Goal: Information Seeking & Learning: Learn about a topic

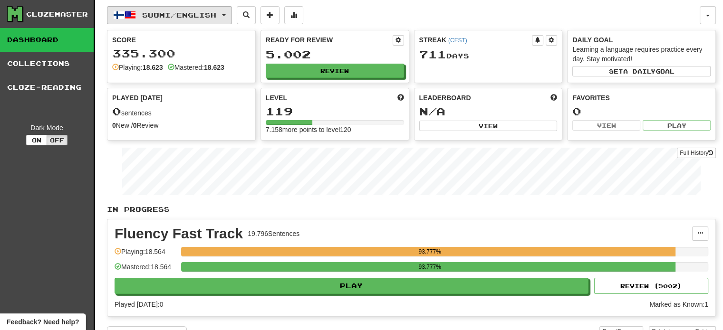
click at [183, 17] on span "Suomi / English" at bounding box center [179, 15] width 74 height 8
click at [223, 9] on button "Suomi / English" at bounding box center [169, 15] width 125 height 18
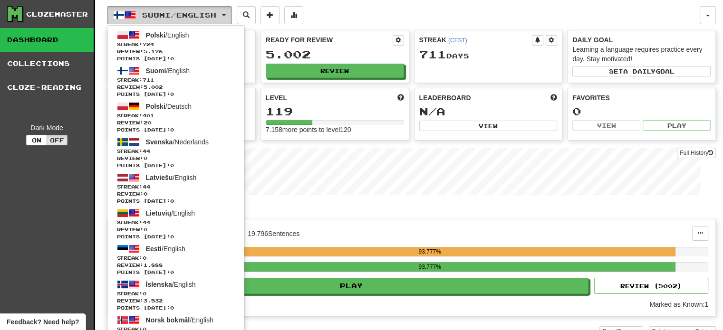
click at [223, 9] on button "Suomi / English" at bounding box center [169, 15] width 125 height 18
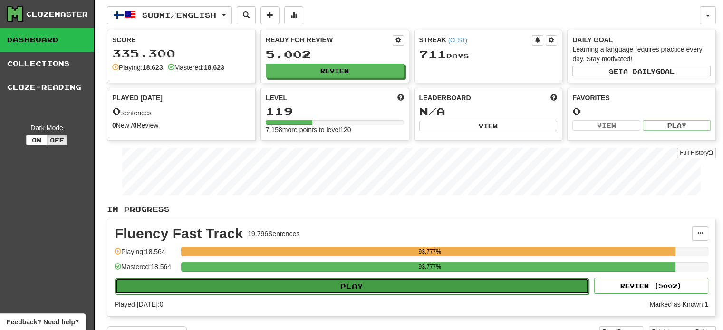
click at [237, 290] on button "Play" at bounding box center [352, 287] width 474 height 16
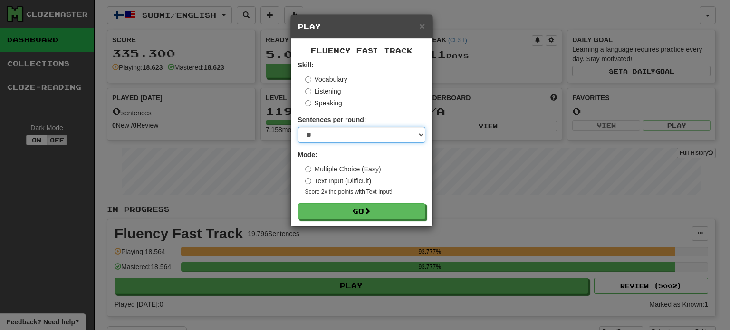
click at [325, 138] on select "* ** ** ** ** ** *** ********" at bounding box center [361, 135] width 127 height 16
select select "**"
click at [298, 127] on select "* ** ** ** ** ** *** ********" at bounding box center [361, 135] width 127 height 16
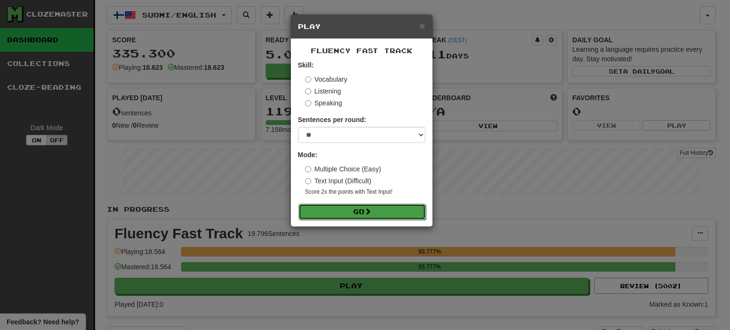
click at [342, 209] on button "Go" at bounding box center [362, 212] width 127 height 16
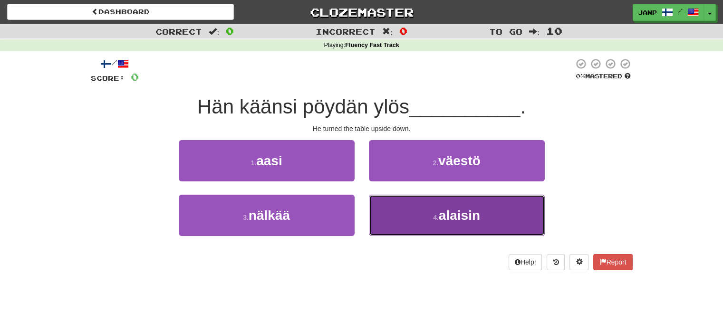
click at [395, 210] on button "4 . alaisin" at bounding box center [457, 215] width 176 height 41
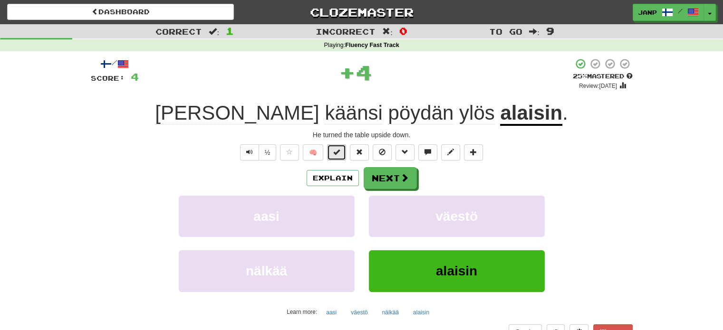
click at [343, 157] on button at bounding box center [336, 152] width 19 height 16
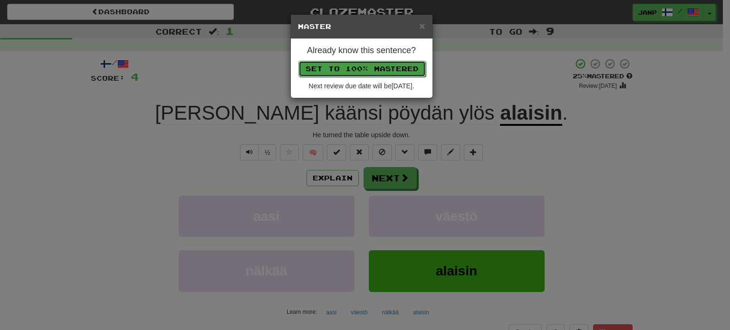
click at [364, 67] on button "Set to 100% Mastered" at bounding box center [362, 69] width 127 height 16
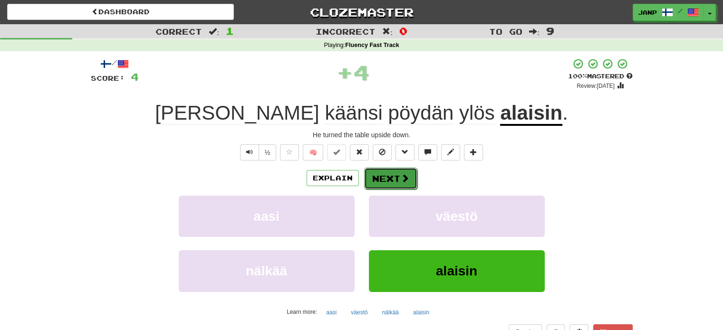
click at [388, 175] on button "Next" at bounding box center [390, 179] width 53 height 22
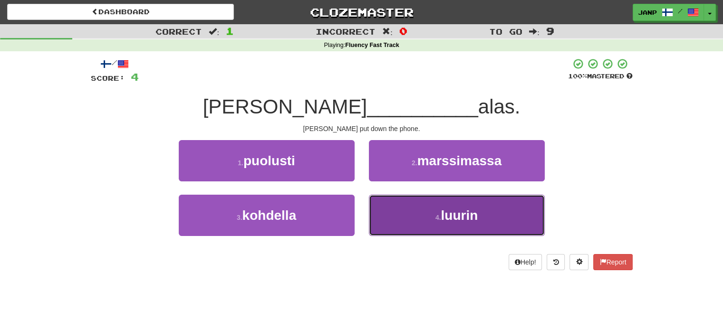
click at [398, 212] on button "4 . luurin" at bounding box center [457, 215] width 176 height 41
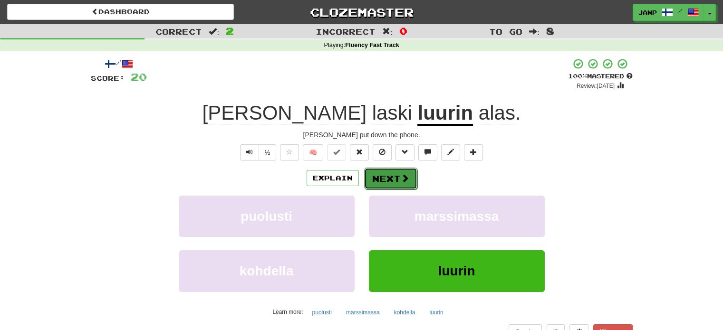
click at [388, 177] on button "Next" at bounding box center [390, 179] width 53 height 22
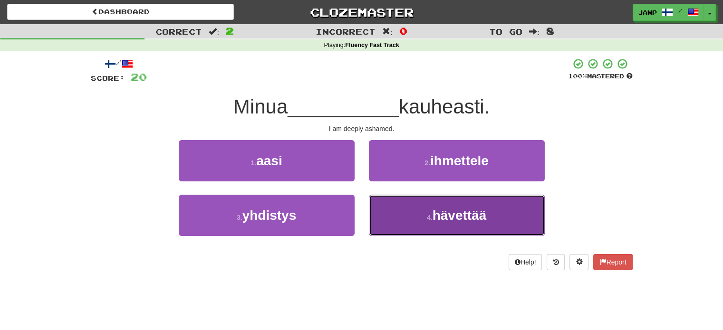
click at [388, 207] on button "4 . hävettää" at bounding box center [457, 215] width 176 height 41
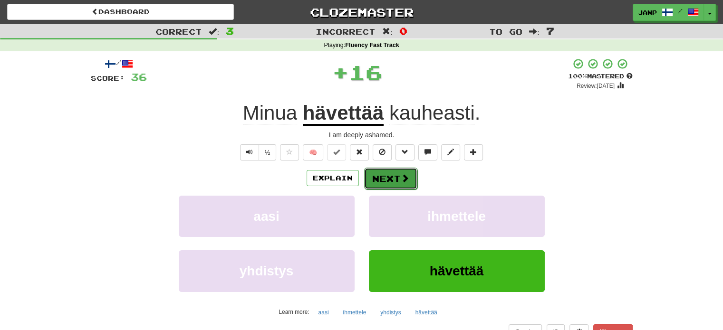
click at [380, 173] on button "Next" at bounding box center [390, 179] width 53 height 22
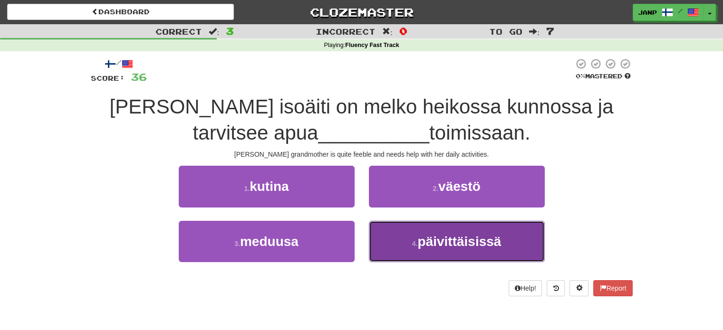
click at [407, 236] on button "4 . päivittäisissä" at bounding box center [457, 241] width 176 height 41
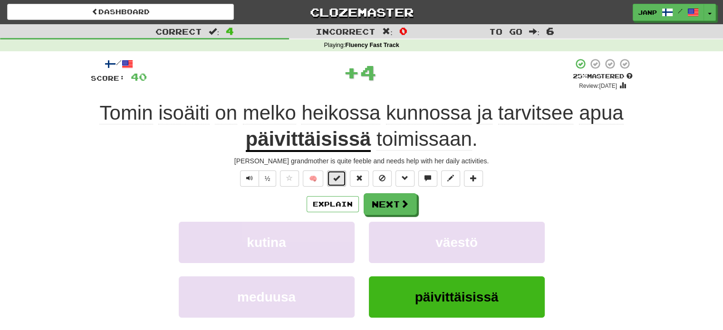
click at [338, 177] on span at bounding box center [336, 178] width 7 height 7
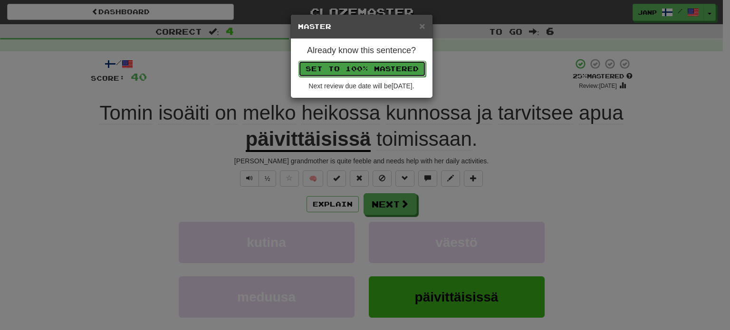
click at [375, 70] on button "Set to 100% Mastered" at bounding box center [362, 69] width 127 height 16
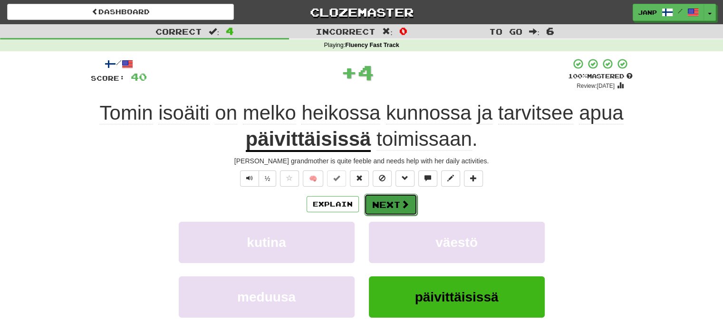
click at [388, 204] on button "Next" at bounding box center [390, 205] width 53 height 22
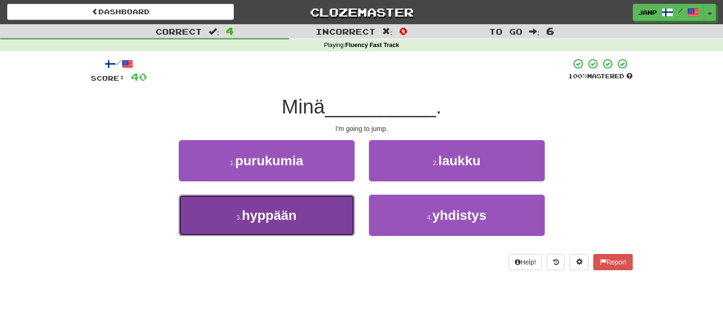
click at [308, 208] on button "3 . hyppään" at bounding box center [267, 215] width 176 height 41
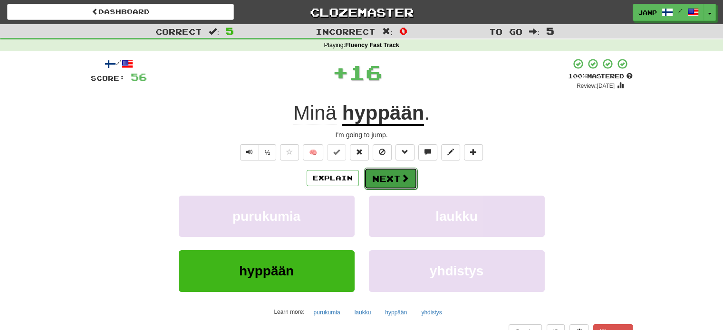
click at [377, 175] on button "Next" at bounding box center [390, 179] width 53 height 22
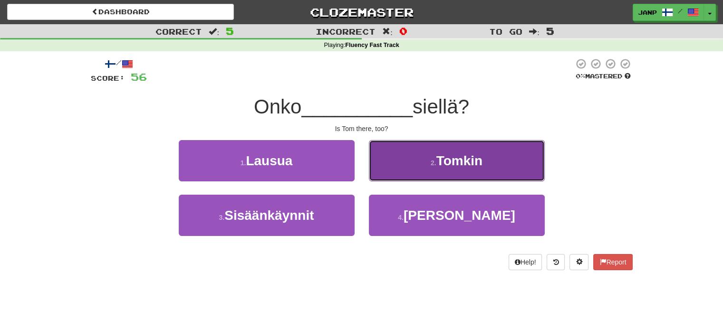
click at [401, 167] on button "2 . Tomkin" at bounding box center [457, 160] width 176 height 41
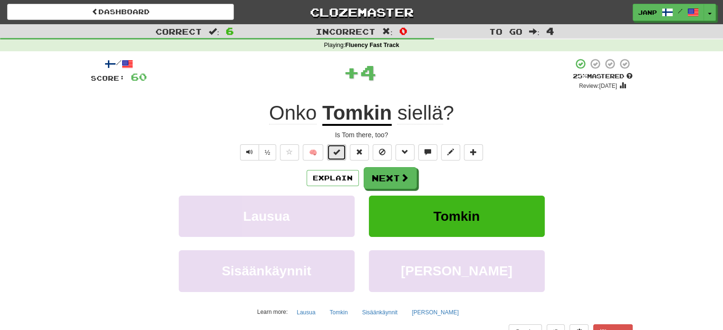
click at [339, 152] on span at bounding box center [336, 152] width 7 height 7
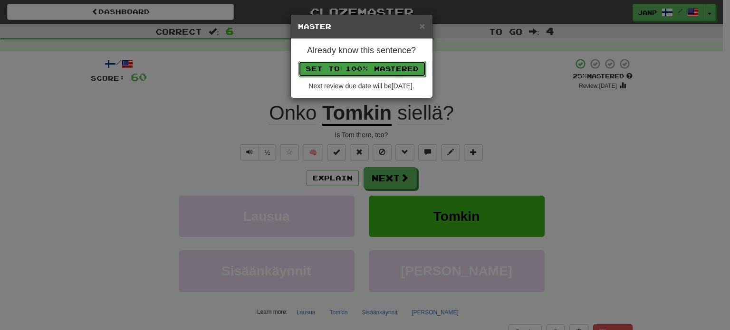
click at [358, 62] on button "Set to 100% Mastered" at bounding box center [362, 69] width 127 height 16
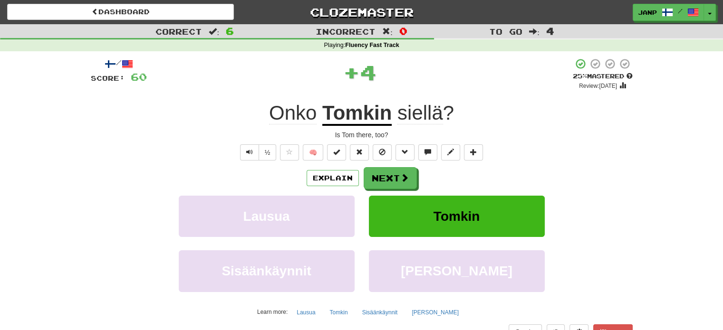
click at [376, 165] on div "/ Score: 60 + 4 25 % Mastered Review: 2025-09-23 Onko Tomkin siellä ? Is Tom th…" at bounding box center [362, 207] width 542 height 298
click at [377, 169] on button "Next" at bounding box center [390, 179] width 53 height 22
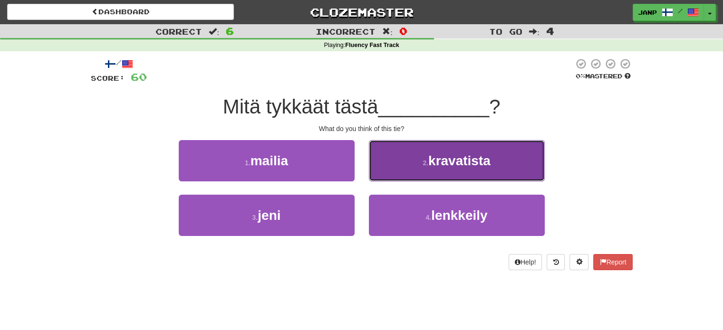
click at [404, 163] on button "2 . kravatista" at bounding box center [457, 160] width 176 height 41
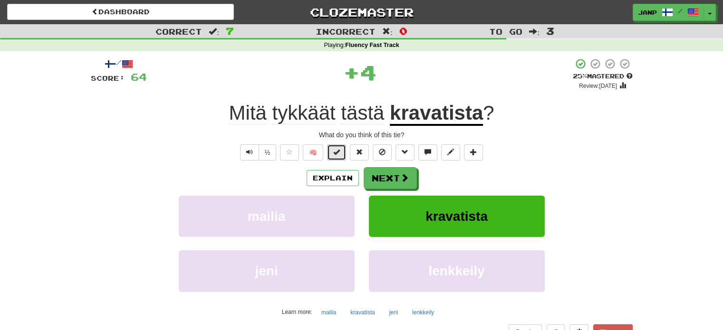
click at [337, 149] on span at bounding box center [336, 152] width 7 height 7
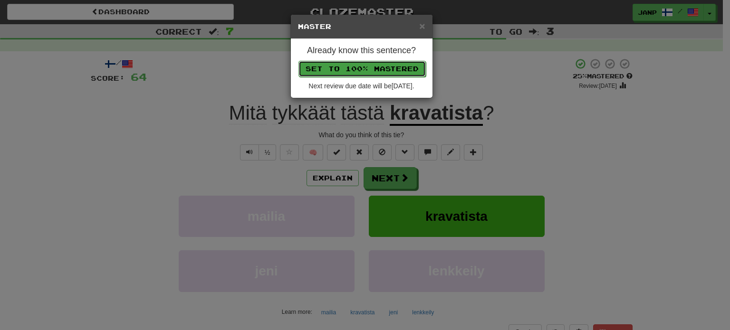
click at [375, 66] on button "Set to 100% Mastered" at bounding box center [362, 69] width 127 height 16
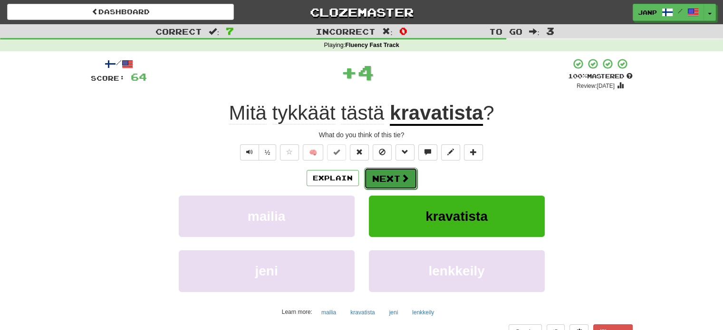
click at [392, 173] on button "Next" at bounding box center [390, 179] width 53 height 22
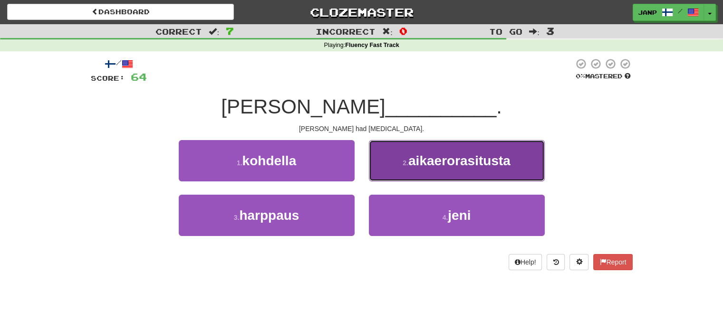
click at [398, 165] on button "2 . aikaerorasitusta" at bounding box center [457, 160] width 176 height 41
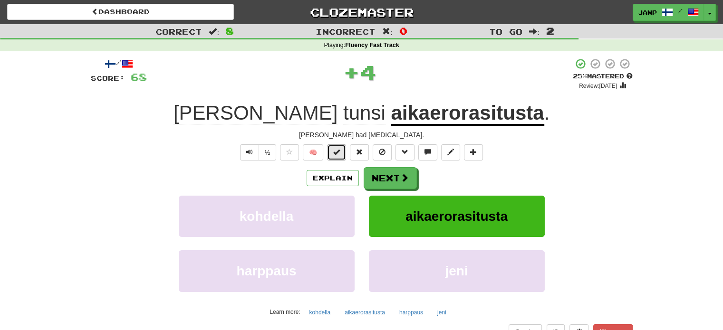
click at [333, 154] on button at bounding box center [336, 152] width 19 height 16
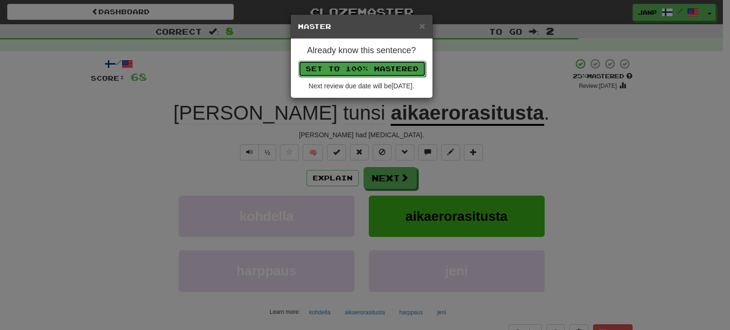
click at [364, 65] on button "Set to 100% Mastered" at bounding box center [362, 69] width 127 height 16
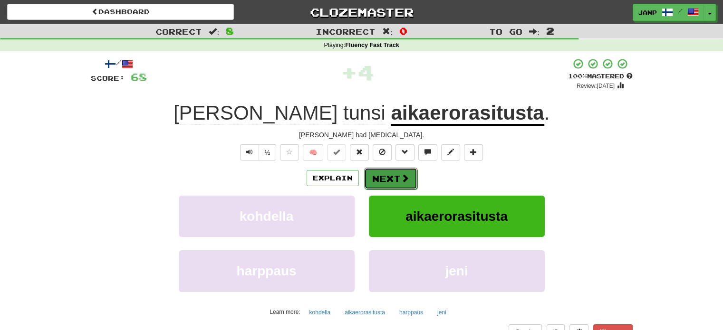
click at [388, 178] on button "Next" at bounding box center [390, 179] width 53 height 22
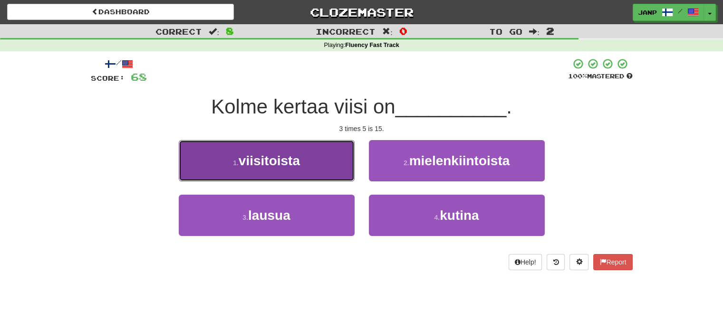
click at [337, 163] on button "1 . viisitoista" at bounding box center [267, 160] width 176 height 41
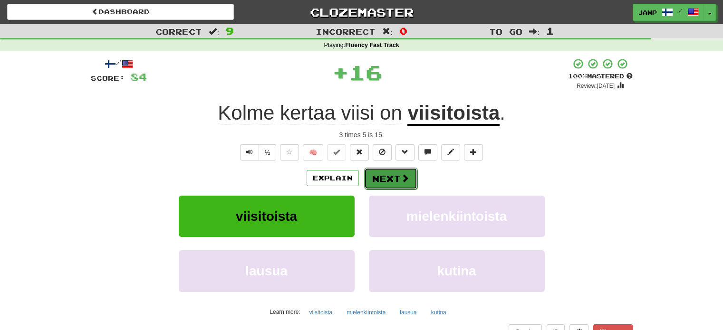
click at [376, 173] on button "Next" at bounding box center [390, 179] width 53 height 22
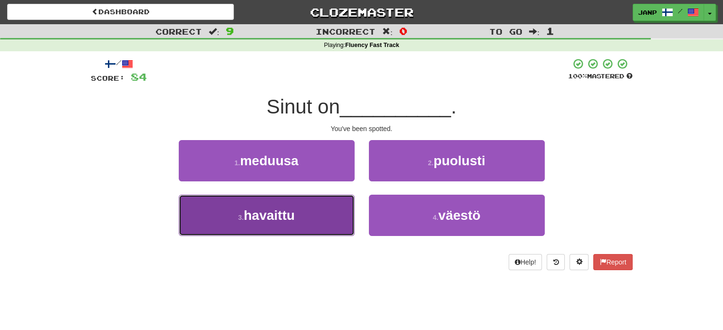
click at [333, 207] on button "3 . havaittu" at bounding box center [267, 215] width 176 height 41
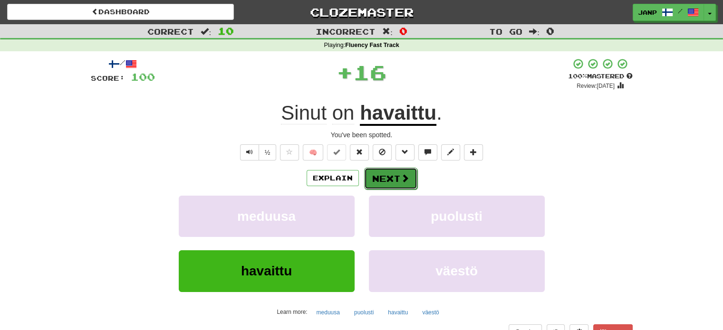
click at [371, 175] on button "Next" at bounding box center [390, 179] width 53 height 22
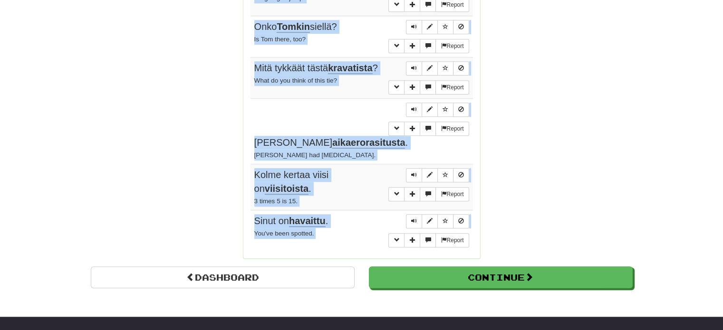
scroll to position [761, 0]
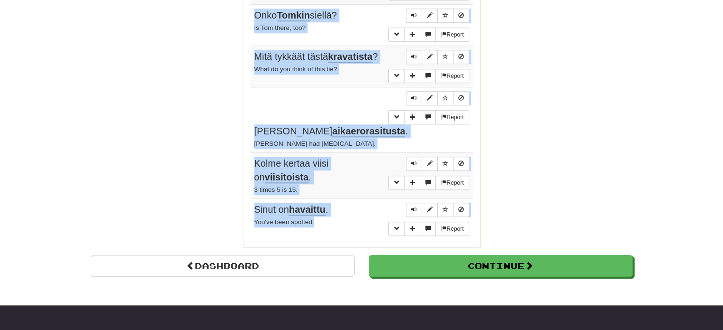
drag, startPoint x: 253, startPoint y: 87, endPoint x: 347, endPoint y: 193, distance: 142.4
copy tbody "Hän käänsi pöydän ylös alaisin . He turned the table upside down. Report Tom la…"
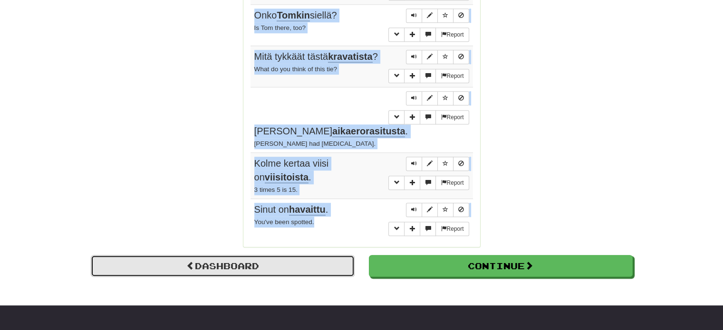
click at [260, 255] on link "Dashboard" at bounding box center [223, 266] width 264 height 22
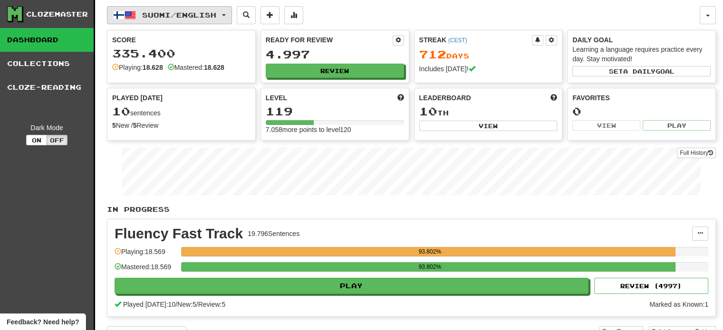
click at [154, 11] on span "Suomi / English" at bounding box center [179, 15] width 74 height 8
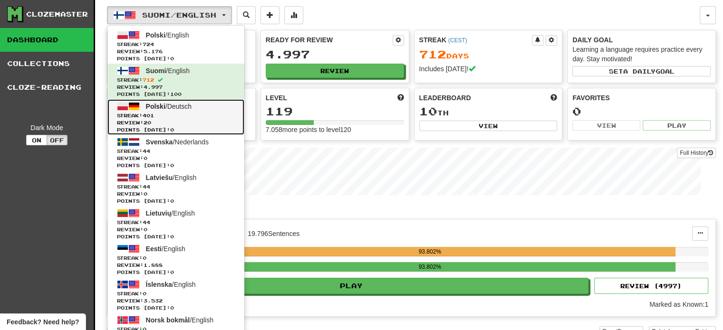
click at [169, 119] on span "Review: 20" at bounding box center [176, 122] width 118 height 7
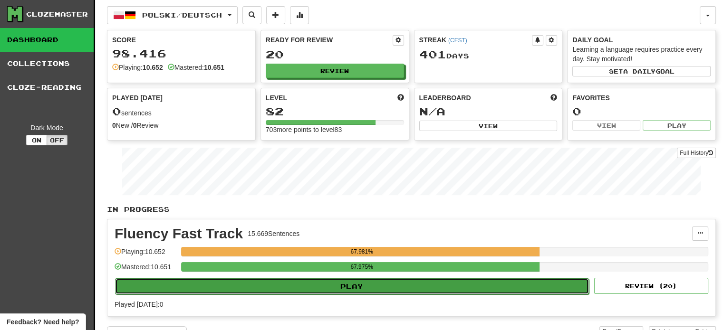
click at [353, 282] on button "Play" at bounding box center [352, 287] width 474 height 16
select select "**"
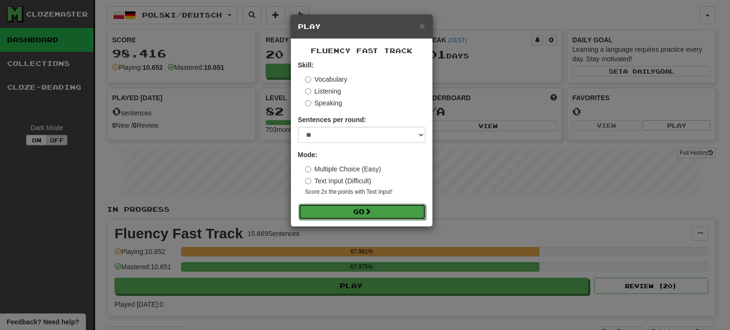
click at [357, 212] on button "Go" at bounding box center [362, 212] width 127 height 16
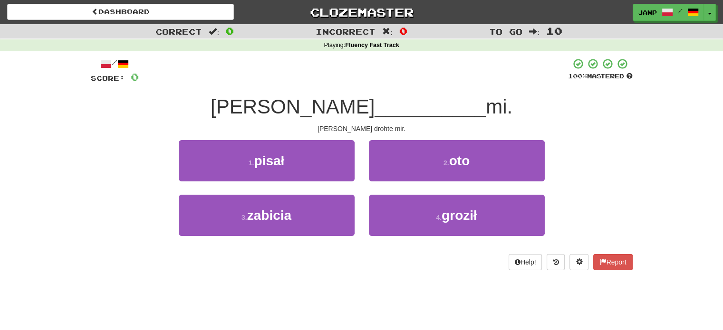
click at [403, 236] on div "4 . groził" at bounding box center [457, 222] width 190 height 55
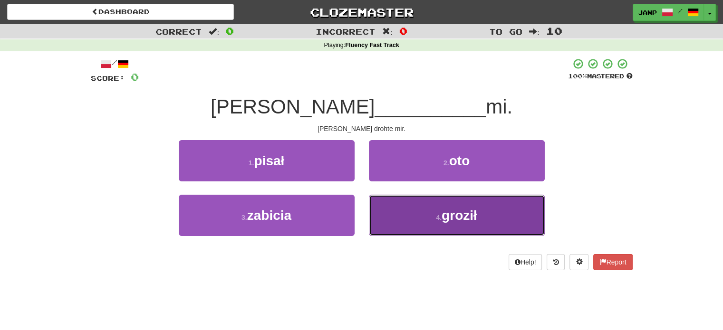
click at [397, 218] on button "4 . groził" at bounding box center [457, 215] width 176 height 41
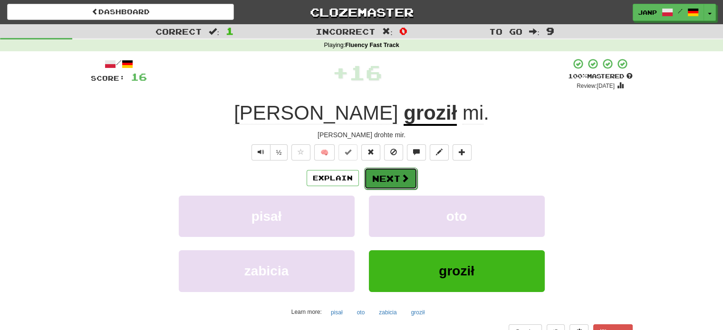
click at [401, 175] on span at bounding box center [405, 178] width 9 height 9
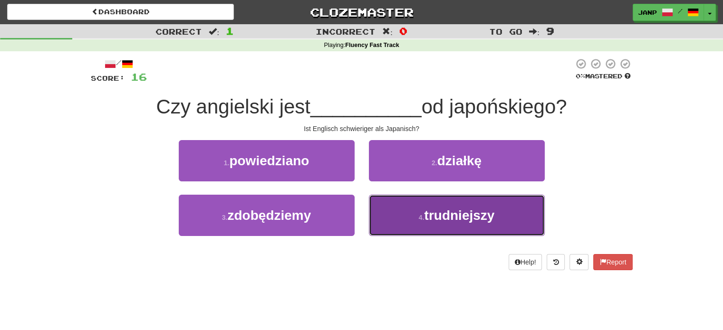
click at [407, 216] on button "4 . trudniejszy" at bounding box center [457, 215] width 176 height 41
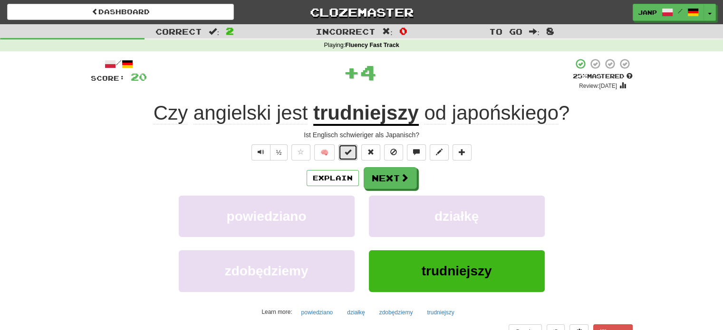
click at [347, 155] on span at bounding box center [348, 152] width 7 height 7
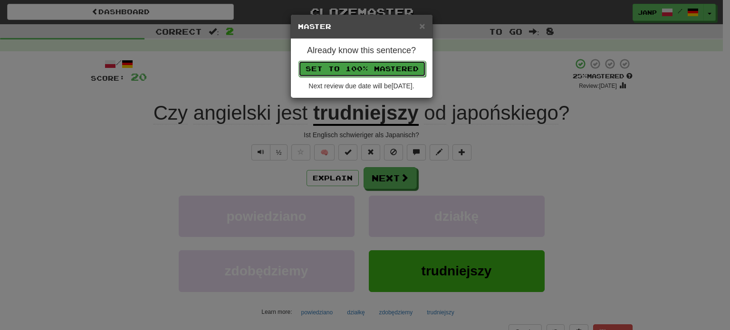
click at [398, 69] on button "Set to 100% Mastered" at bounding box center [362, 69] width 127 height 16
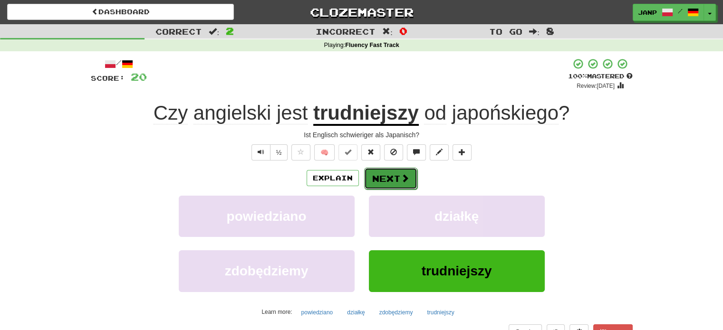
click at [403, 177] on span at bounding box center [405, 178] width 9 height 9
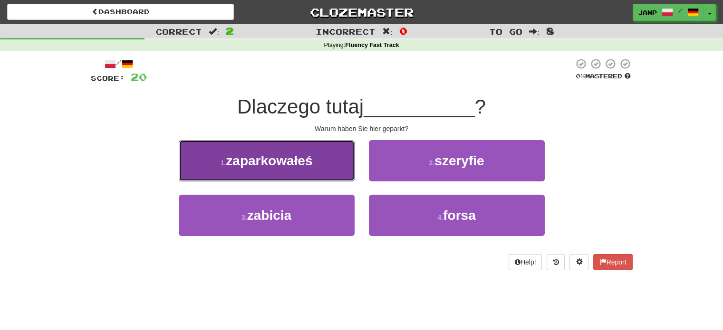
click at [308, 159] on span "zaparkowałeś" at bounding box center [269, 161] width 87 height 15
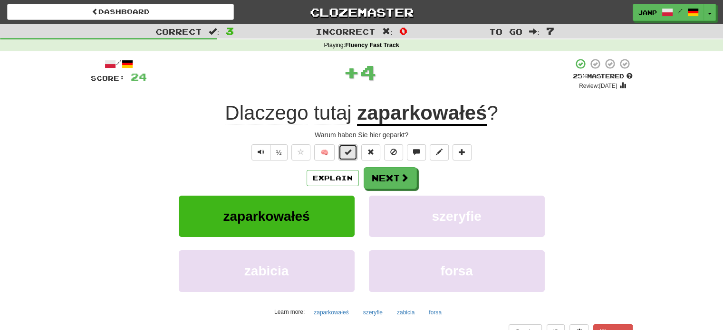
click at [348, 149] on span at bounding box center [348, 152] width 7 height 7
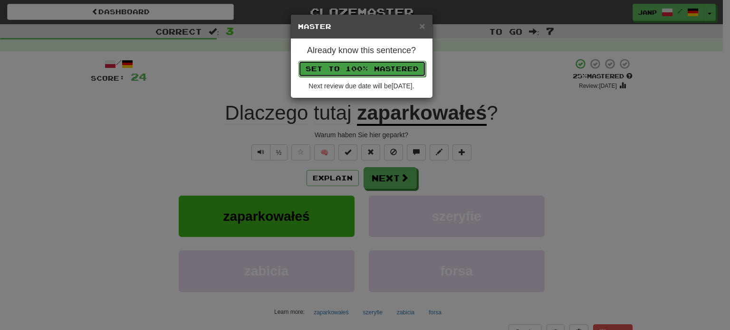
click at [396, 66] on button "Set to 100% Mastered" at bounding box center [362, 69] width 127 height 16
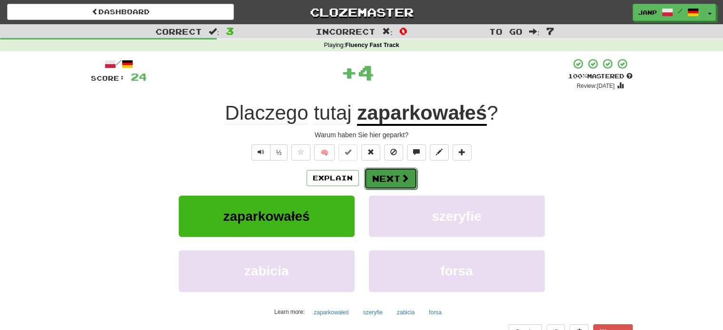
click at [389, 183] on button "Next" at bounding box center [390, 179] width 53 height 22
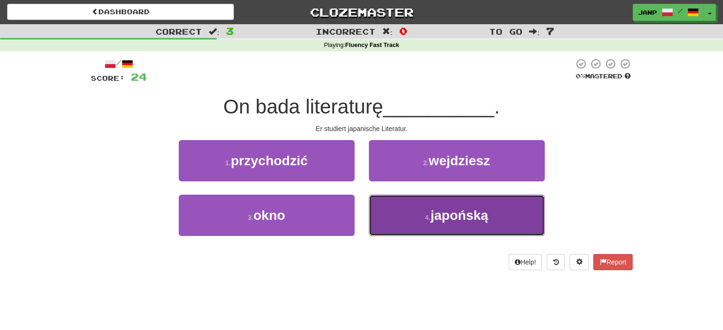
click at [409, 218] on button "4 . japońską" at bounding box center [457, 215] width 176 height 41
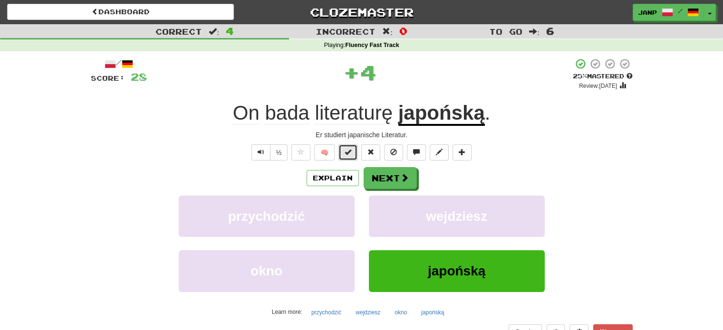
click at [349, 153] on span at bounding box center [348, 152] width 7 height 7
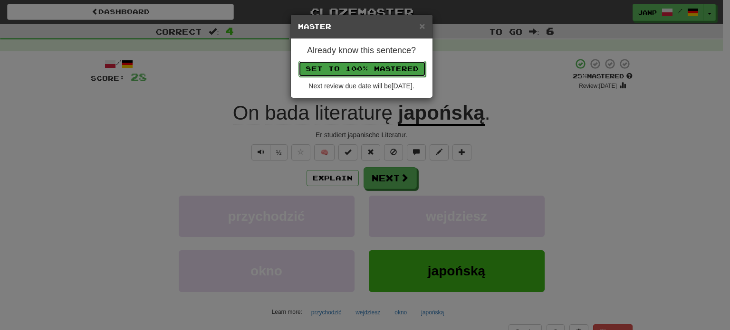
click at [390, 68] on button "Set to 100% Mastered" at bounding box center [362, 69] width 127 height 16
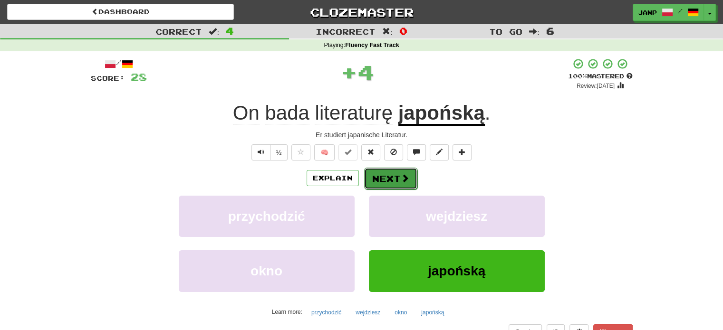
click at [401, 186] on button "Next" at bounding box center [390, 179] width 53 height 22
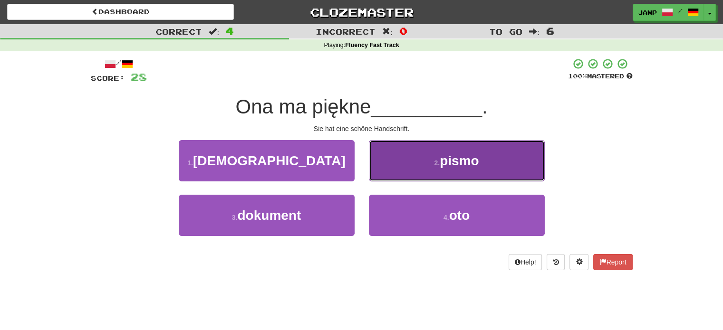
click at [426, 162] on button "2 . pismo" at bounding box center [457, 160] width 176 height 41
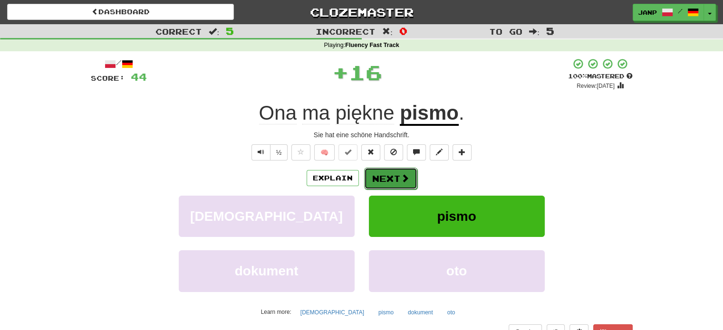
click at [385, 173] on button "Next" at bounding box center [390, 179] width 53 height 22
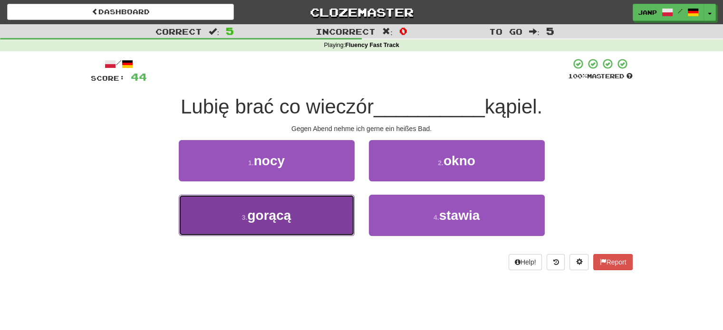
click at [313, 223] on button "3 . gorącą" at bounding box center [267, 215] width 176 height 41
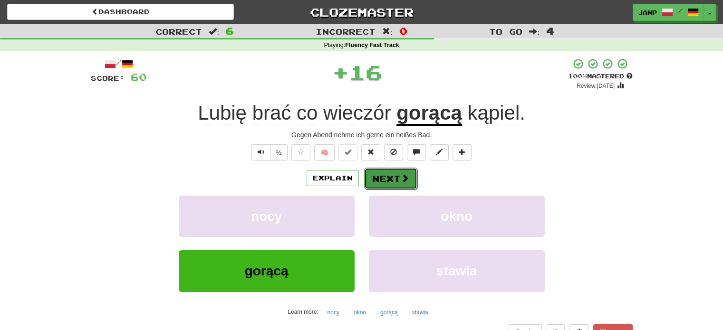
click at [385, 182] on button "Next" at bounding box center [390, 179] width 53 height 22
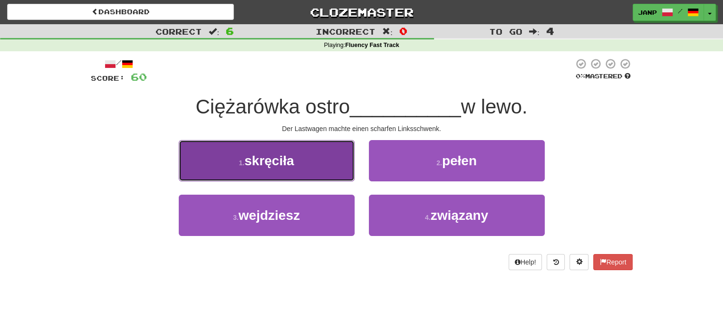
click at [297, 168] on button "1 . skręciła" at bounding box center [267, 160] width 176 height 41
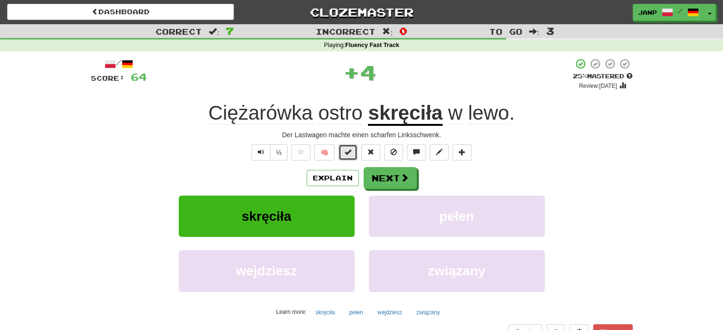
click at [347, 151] on span at bounding box center [348, 152] width 7 height 7
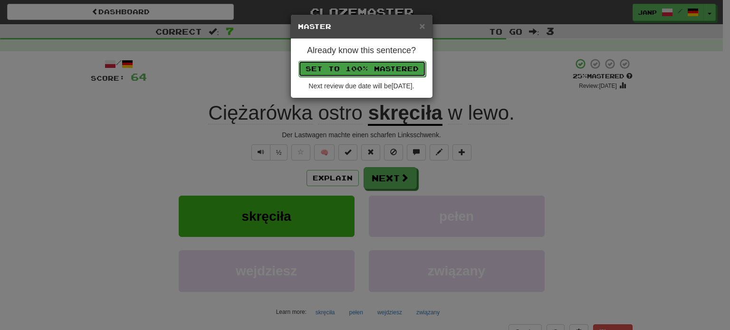
click at [376, 70] on button "Set to 100% Mastered" at bounding box center [362, 69] width 127 height 16
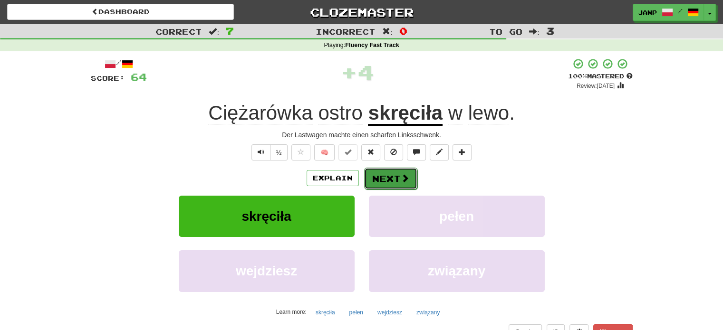
click at [393, 184] on button "Next" at bounding box center [390, 179] width 53 height 22
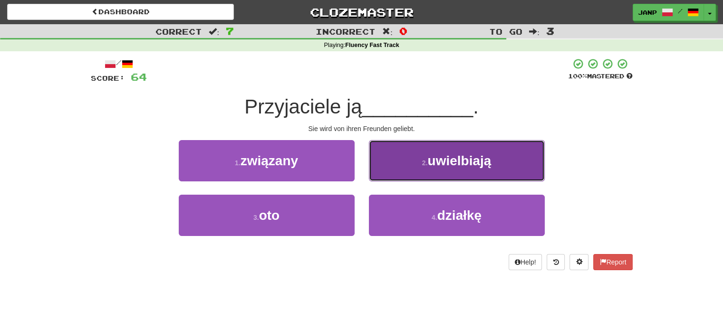
click at [419, 154] on button "2 . uwielbiają" at bounding box center [457, 160] width 176 height 41
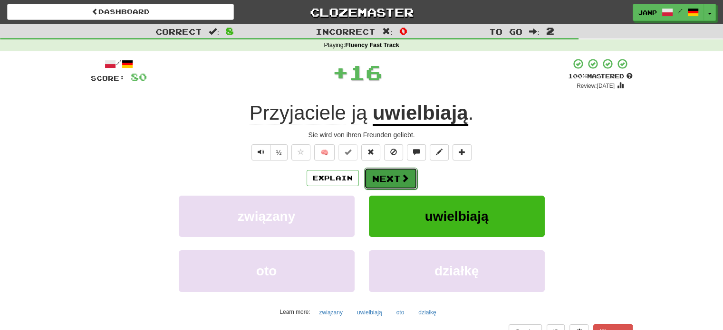
click at [391, 176] on button "Next" at bounding box center [390, 179] width 53 height 22
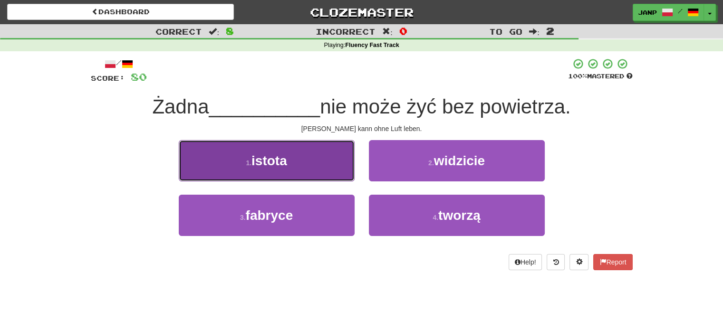
click at [321, 171] on button "1 . istota" at bounding box center [267, 160] width 176 height 41
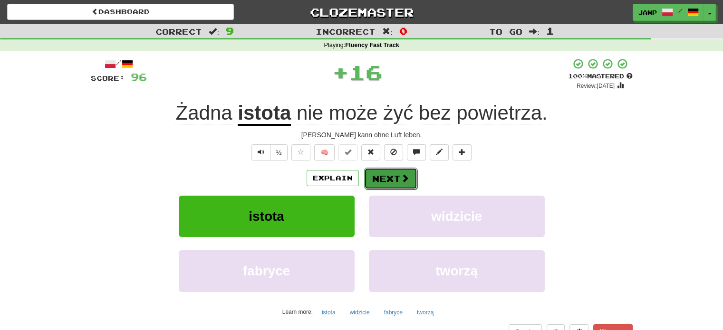
click at [394, 181] on button "Next" at bounding box center [390, 179] width 53 height 22
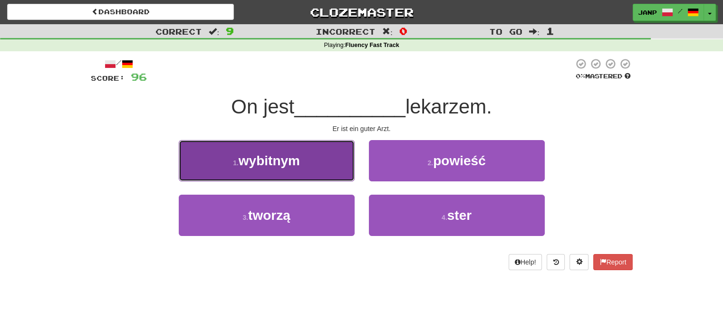
click at [325, 173] on button "1 . wybitnym" at bounding box center [267, 160] width 176 height 41
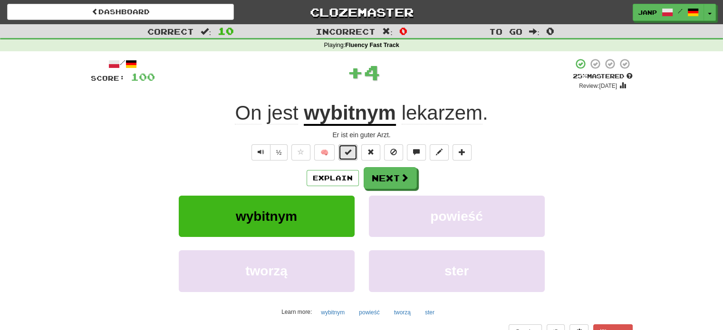
click at [342, 151] on button at bounding box center [347, 152] width 19 height 16
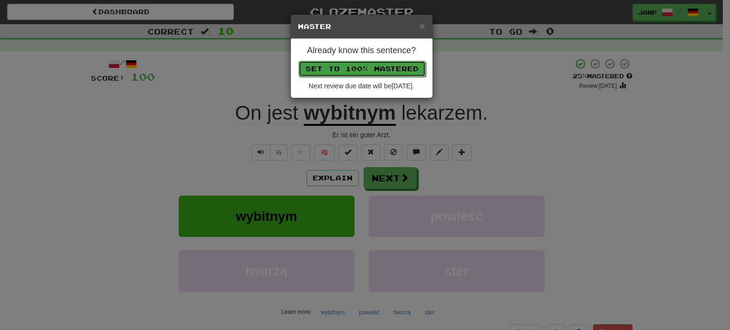
click at [382, 64] on button "Set to 100% Mastered" at bounding box center [362, 69] width 127 height 16
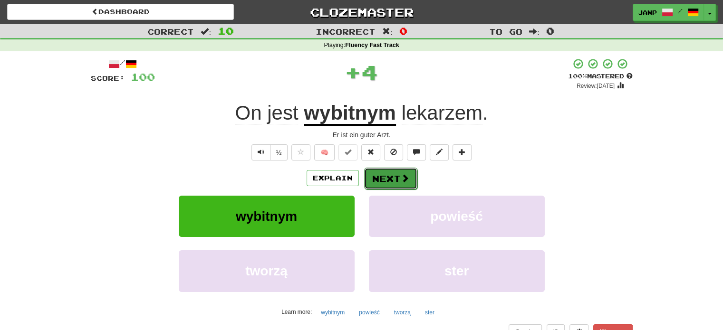
click at [390, 172] on button "Next" at bounding box center [390, 179] width 53 height 22
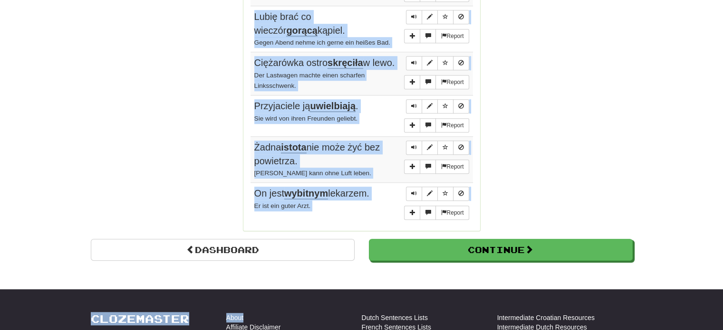
scroll to position [721, 0]
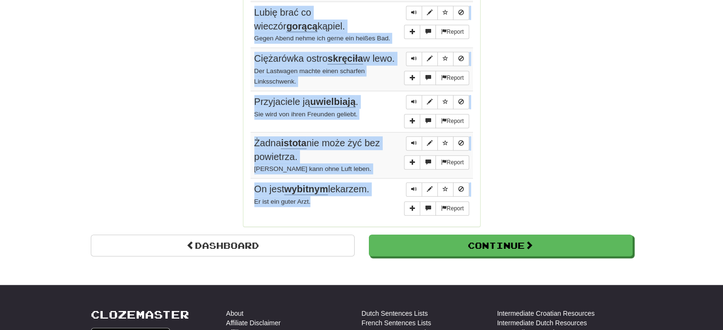
drag, startPoint x: 253, startPoint y: 137, endPoint x: 343, endPoint y: 217, distance: 119.9
click at [343, 217] on tbody "Report Tom groził mi. Tom drohte mir. Report Czy angielski jest trudniejszy od …" at bounding box center [361, 5] width 222 height 430
copy tbody "Tom groził mi. Tom drohte mir. Report Czy angielski jest trudniejszy od japońsk…"
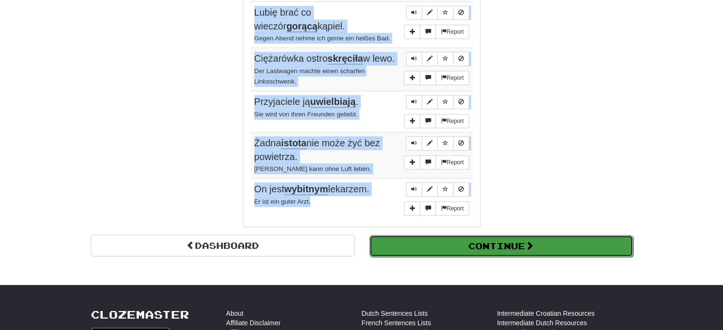
click at [510, 254] on button "Continue" at bounding box center [501, 246] width 264 height 22
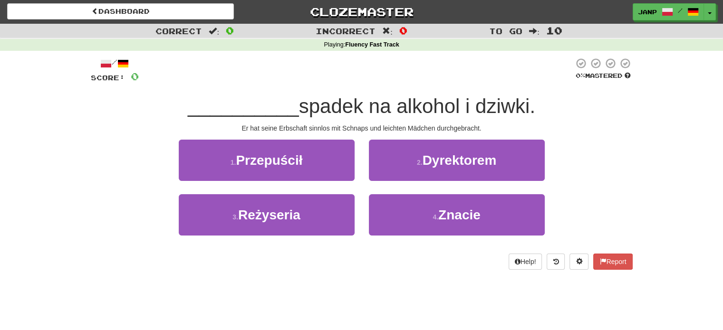
scroll to position [0, 0]
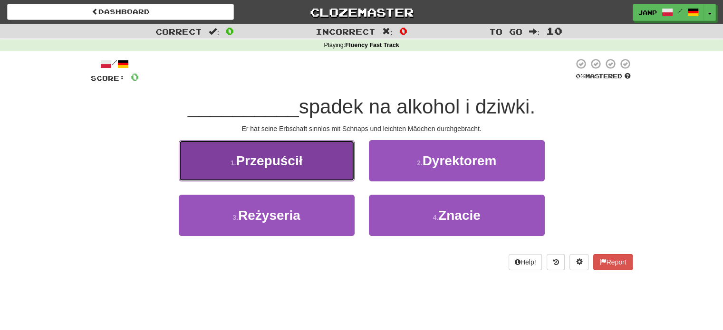
click at [309, 166] on button "1 . Przepuścił" at bounding box center [267, 160] width 176 height 41
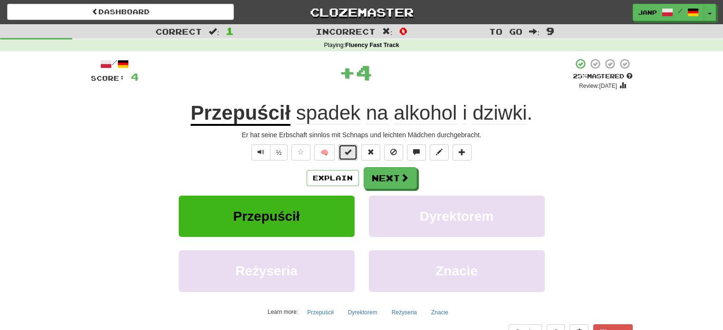
click at [347, 154] on span at bounding box center [348, 152] width 7 height 7
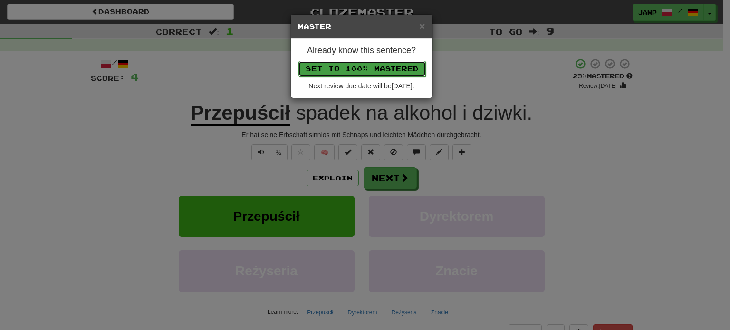
click at [373, 65] on button "Set to 100% Mastered" at bounding box center [362, 69] width 127 height 16
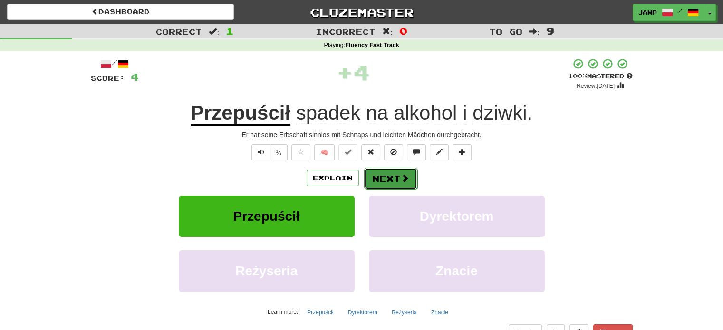
click at [411, 184] on button "Next" at bounding box center [390, 179] width 53 height 22
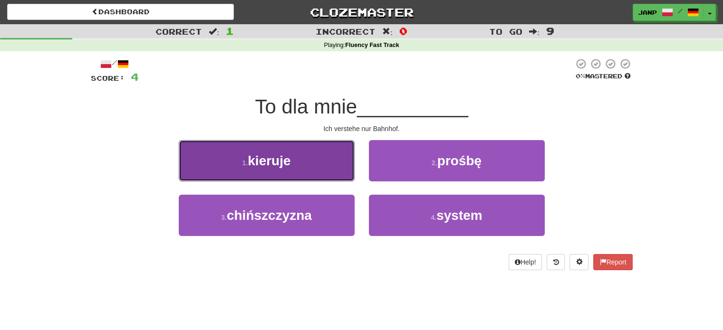
click at [274, 157] on span "kieruje" at bounding box center [269, 161] width 43 height 15
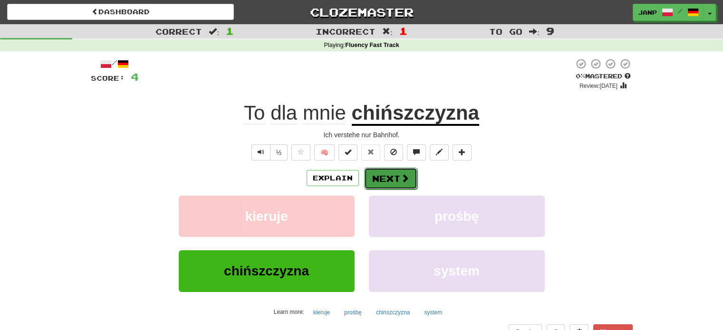
click at [387, 177] on button "Next" at bounding box center [390, 179] width 53 height 22
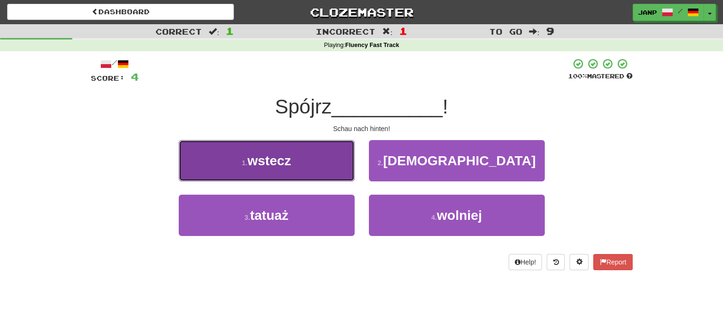
click at [336, 170] on button "1 . wstecz" at bounding box center [267, 160] width 176 height 41
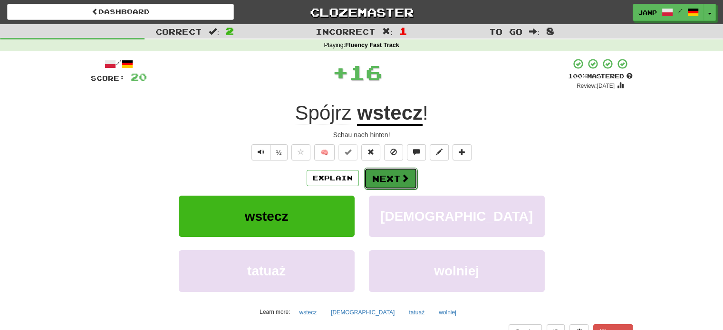
click at [395, 178] on button "Next" at bounding box center [390, 179] width 53 height 22
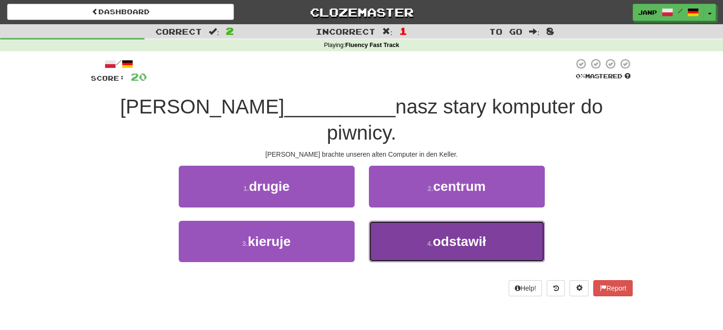
click at [405, 223] on button "4 . odstawił" at bounding box center [457, 241] width 176 height 41
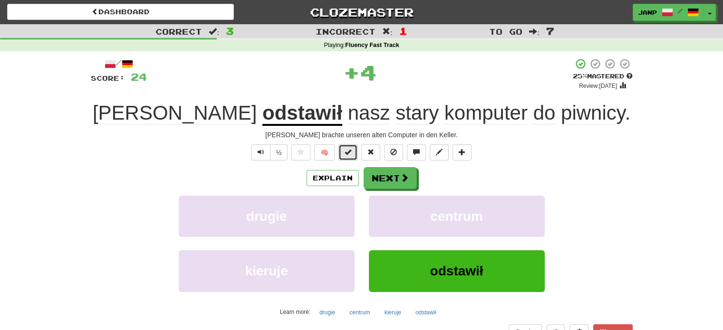
click at [348, 153] on span at bounding box center [348, 152] width 7 height 7
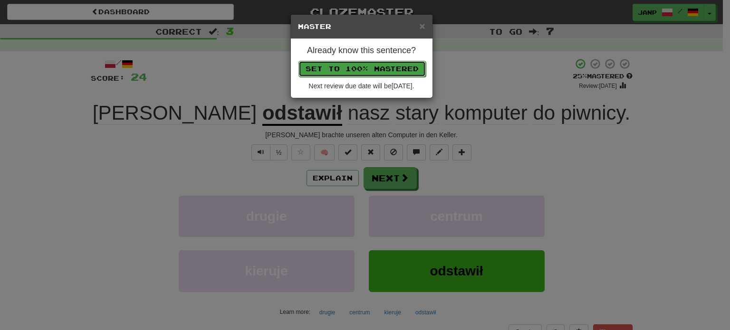
click at [372, 67] on button "Set to 100% Mastered" at bounding box center [362, 69] width 127 height 16
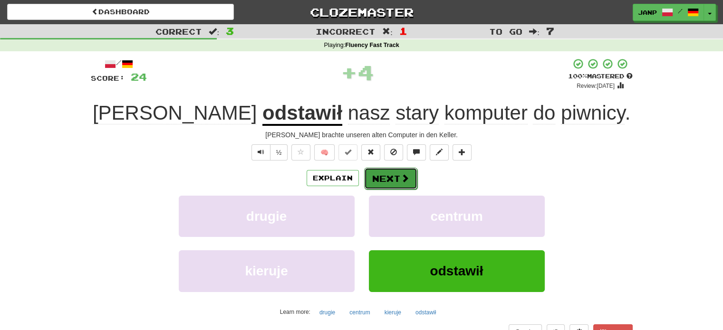
click at [401, 178] on span at bounding box center [405, 178] width 9 height 9
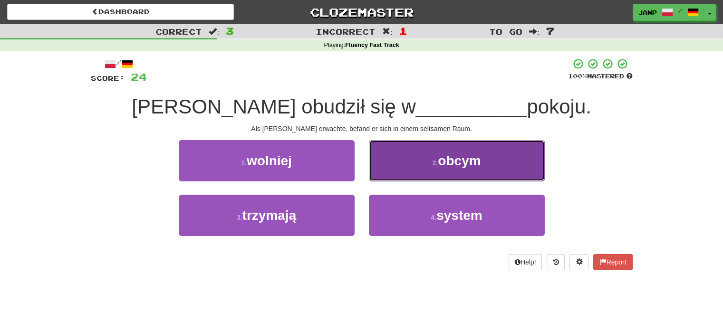
click at [384, 177] on button "2 . obcym" at bounding box center [457, 160] width 176 height 41
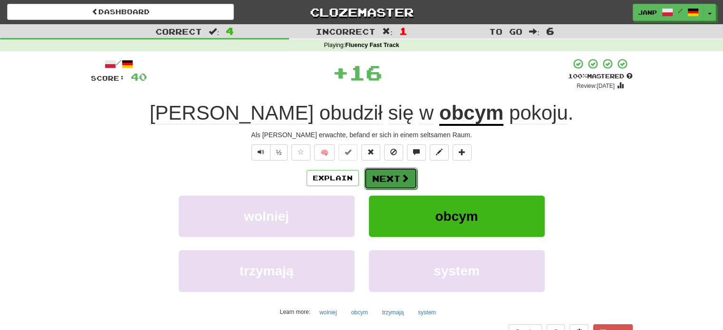
click at [394, 171] on button "Next" at bounding box center [390, 179] width 53 height 22
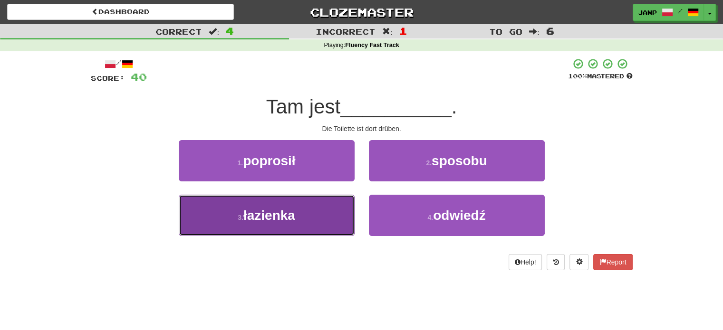
click at [306, 222] on button "3 . łazienka" at bounding box center [267, 215] width 176 height 41
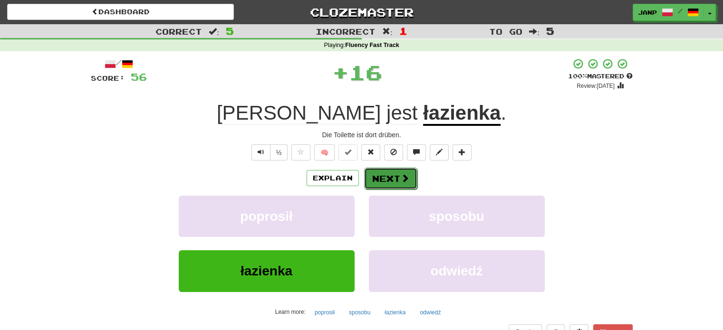
click at [382, 176] on button "Next" at bounding box center [390, 179] width 53 height 22
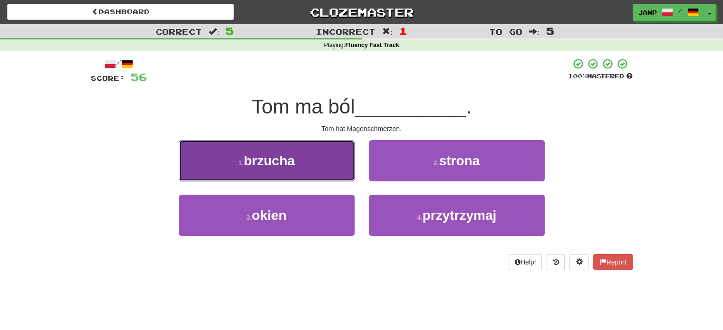
click at [318, 178] on button "1 . brzucha" at bounding box center [267, 160] width 176 height 41
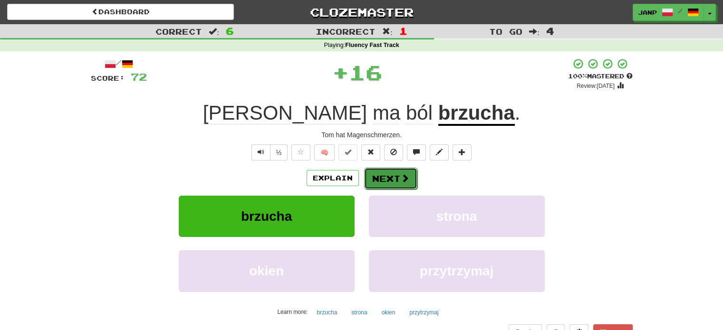
click at [392, 180] on button "Next" at bounding box center [390, 179] width 53 height 22
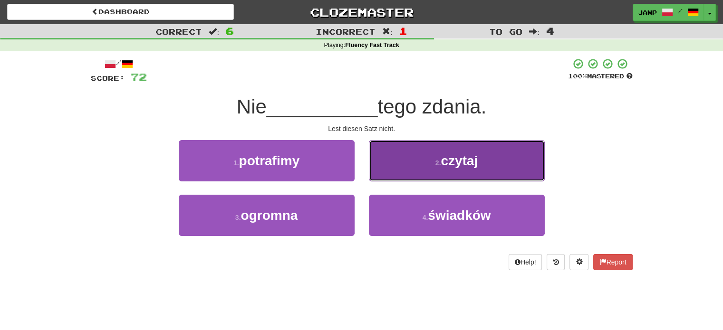
click at [410, 168] on button "2 . czytaj" at bounding box center [457, 160] width 176 height 41
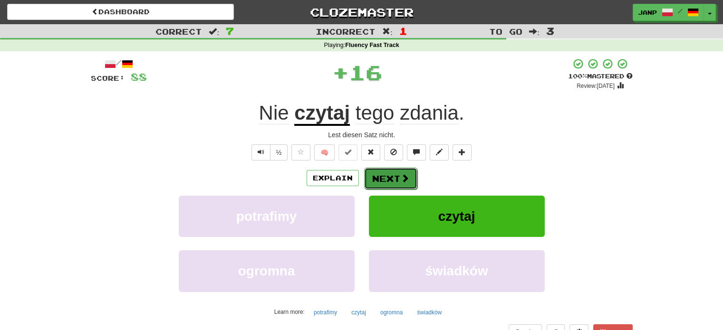
click at [392, 176] on button "Next" at bounding box center [390, 179] width 53 height 22
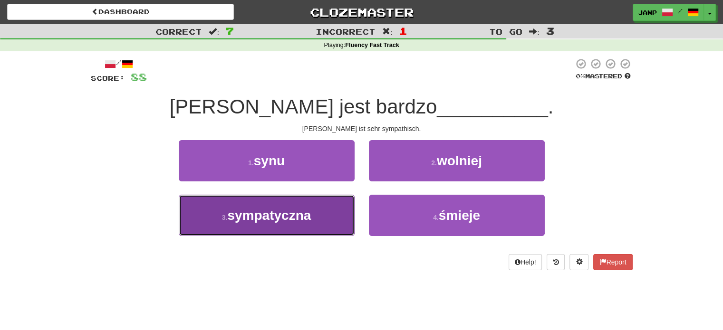
click at [327, 215] on button "3 . sympatyczna" at bounding box center [267, 215] width 176 height 41
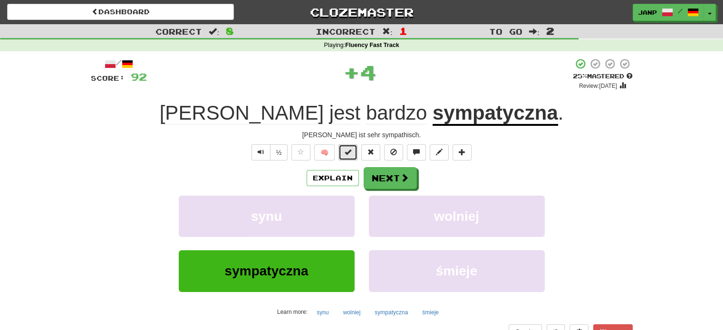
click at [351, 154] on span at bounding box center [348, 152] width 7 height 7
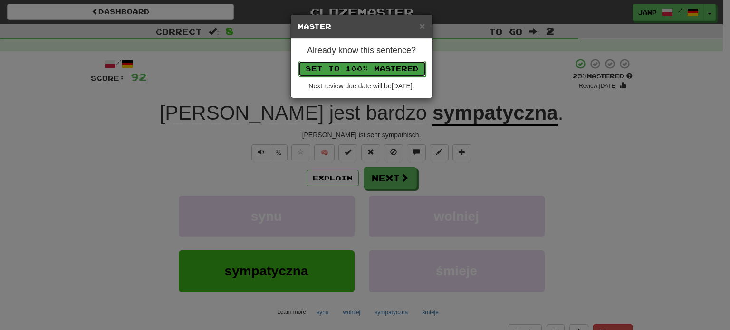
click at [381, 66] on button "Set to 100% Mastered" at bounding box center [362, 69] width 127 height 16
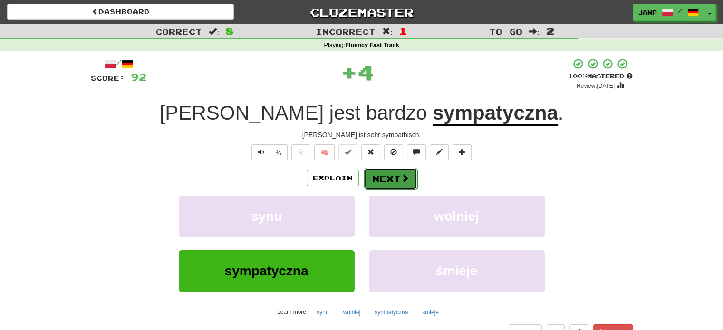
click at [397, 178] on button "Next" at bounding box center [390, 179] width 53 height 22
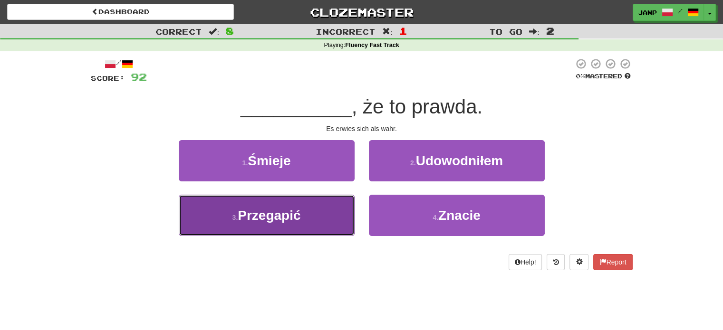
click at [310, 219] on button "3 . Przegapić" at bounding box center [267, 215] width 176 height 41
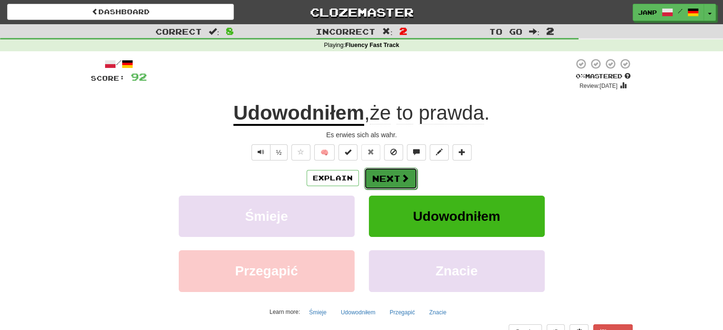
click at [383, 178] on button "Next" at bounding box center [390, 179] width 53 height 22
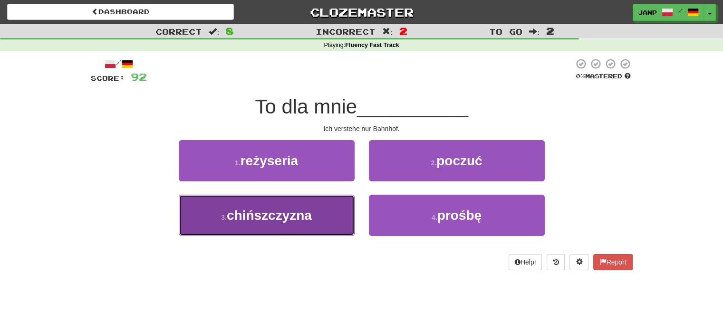
click at [329, 217] on button "3 . chińszczyzna" at bounding box center [267, 215] width 176 height 41
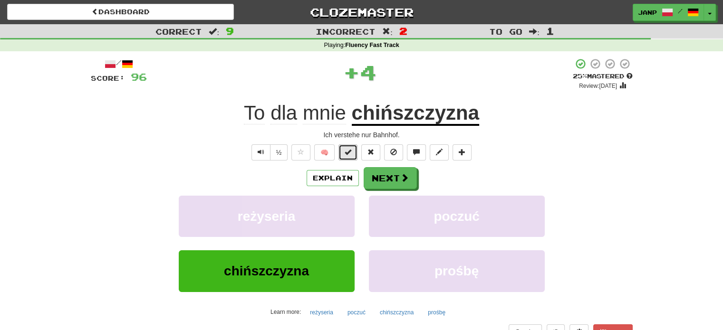
click at [347, 154] on span at bounding box center [348, 152] width 7 height 7
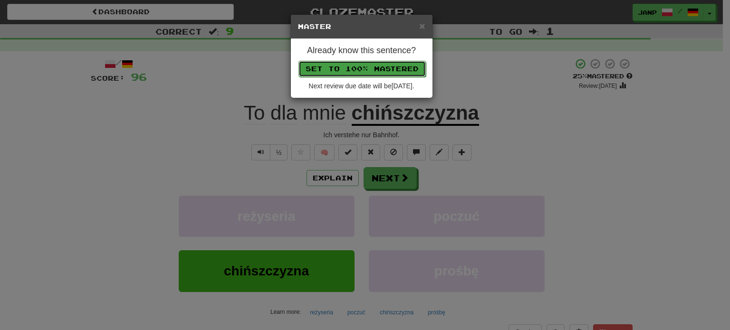
click at [334, 61] on button "Set to 100% Mastered" at bounding box center [362, 69] width 127 height 16
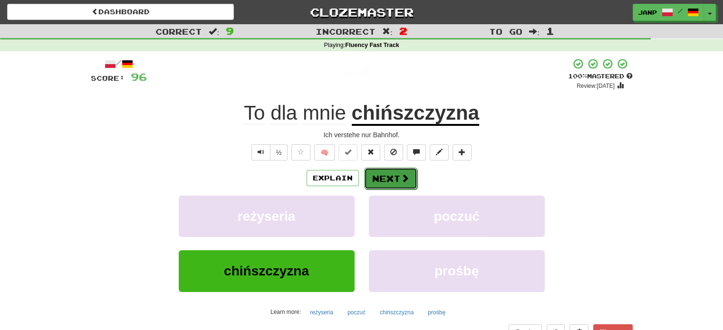
click at [391, 178] on button "Next" at bounding box center [390, 179] width 53 height 22
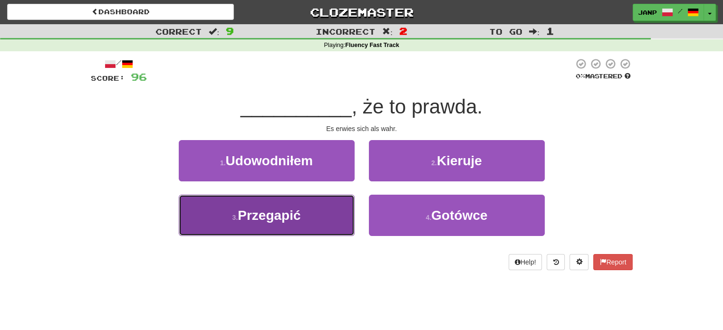
click at [348, 207] on button "3 . Przegapić" at bounding box center [267, 215] width 176 height 41
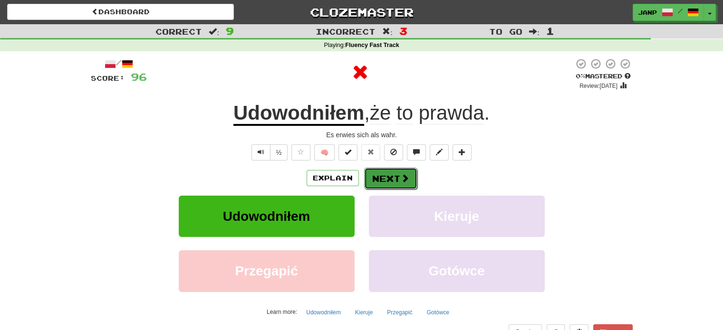
click at [394, 178] on button "Next" at bounding box center [390, 179] width 53 height 22
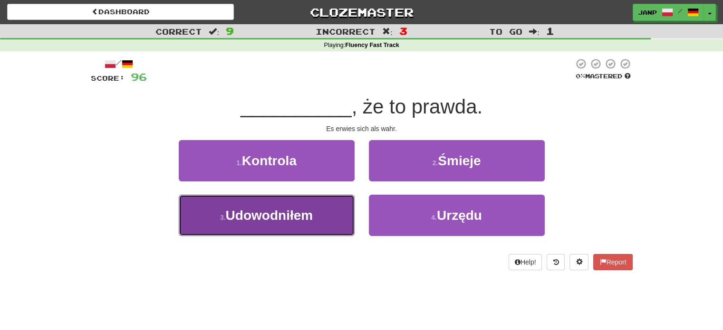
click at [329, 218] on button "3 . Udowodniłem" at bounding box center [267, 215] width 176 height 41
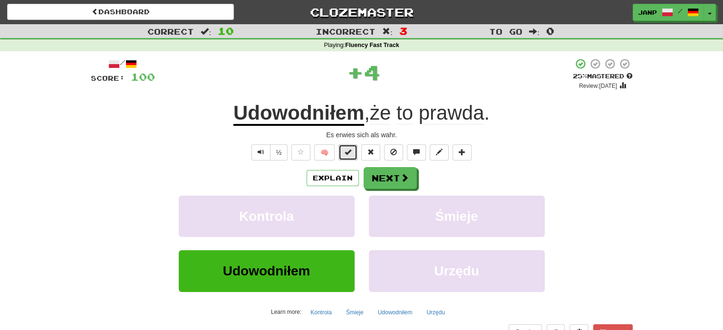
click at [348, 149] on span at bounding box center [348, 152] width 7 height 7
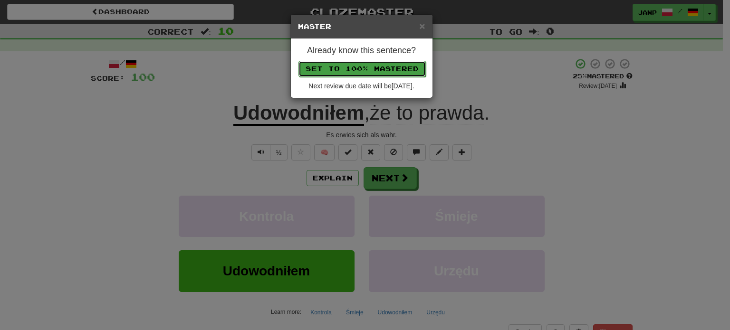
click at [385, 68] on button "Set to 100% Mastered" at bounding box center [362, 69] width 127 height 16
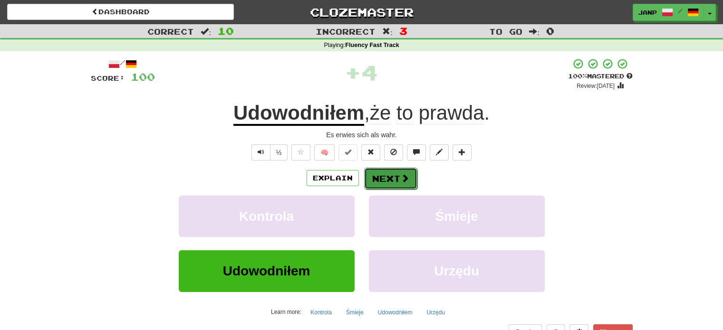
click at [376, 182] on button "Next" at bounding box center [390, 179] width 53 height 22
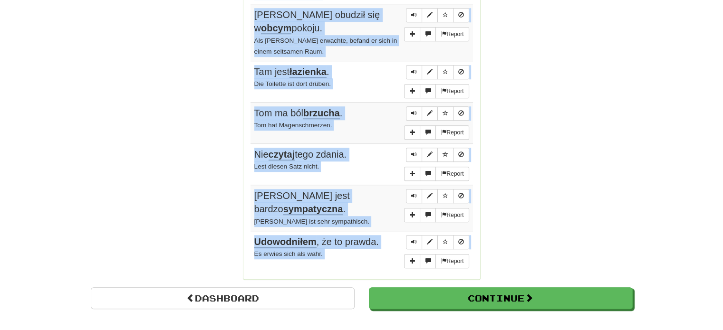
scroll to position [698, 0]
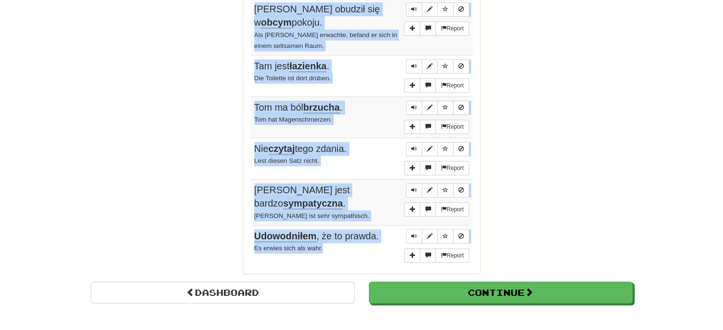
drag, startPoint x: 252, startPoint y: 215, endPoint x: 355, endPoint y: 225, distance: 102.7
click at [355, 225] on tbody "Report Przepuścił spadek na alkohol i dziwki. Er hat seine Erbschaft sinnlos mi…" at bounding box center [361, 34] width 222 height 465
copy tbody "Przepuścił spadek na alkohol i dziwki. Er hat seine Erbschaft sinnlos mit Schna…"
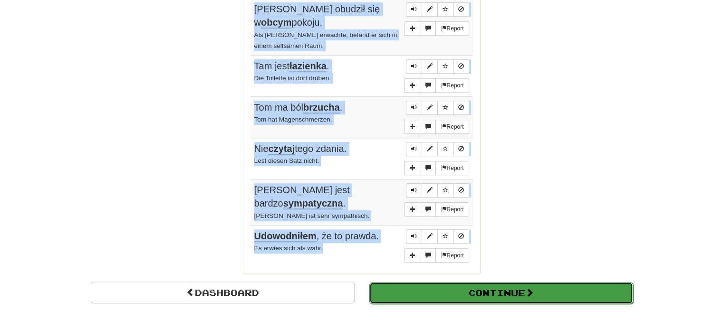
click at [433, 282] on button "Continue" at bounding box center [501, 293] width 264 height 22
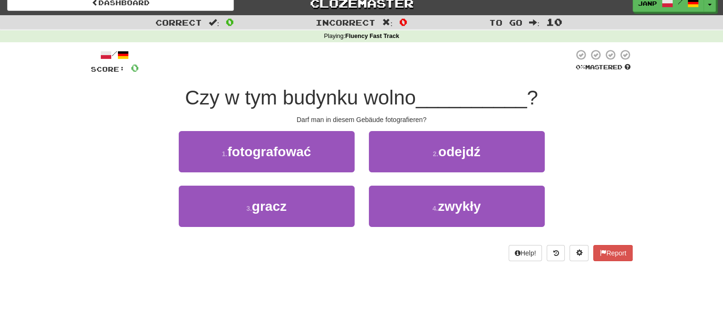
scroll to position [0, 0]
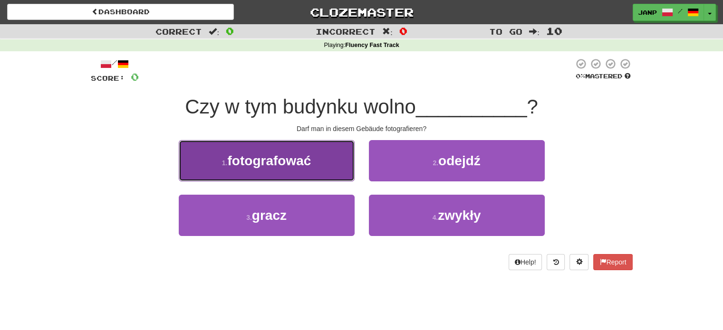
click at [332, 154] on button "1 . fotografować" at bounding box center [267, 160] width 176 height 41
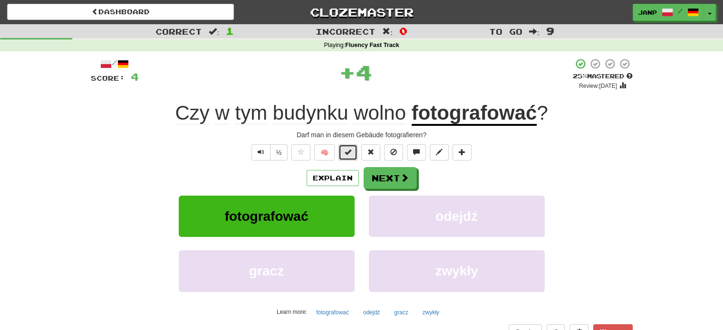
click at [347, 151] on span at bounding box center [348, 152] width 7 height 7
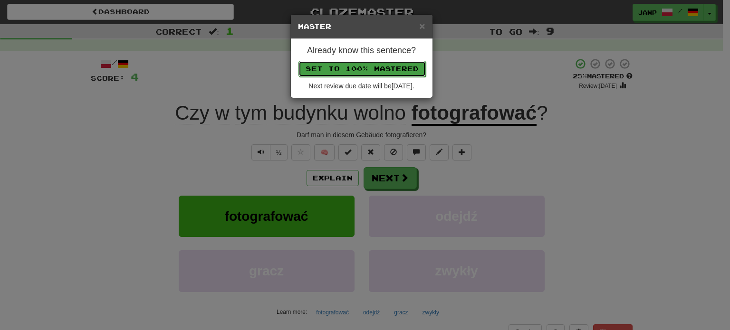
click at [350, 68] on button "Set to 100% Mastered" at bounding box center [362, 69] width 127 height 16
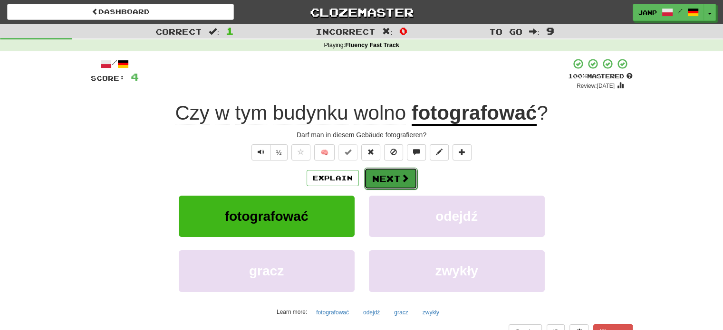
click at [394, 182] on button "Next" at bounding box center [390, 179] width 53 height 22
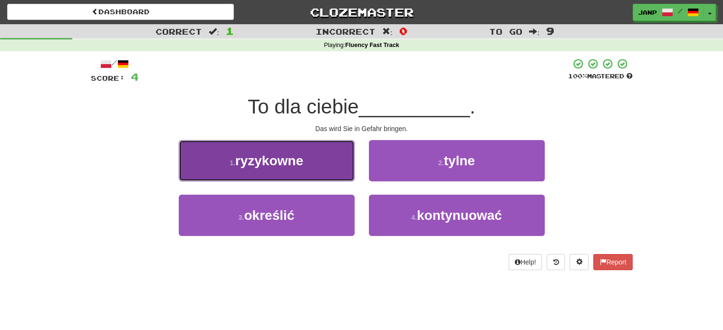
click at [273, 155] on span "ryzykowne" at bounding box center [269, 161] width 68 height 15
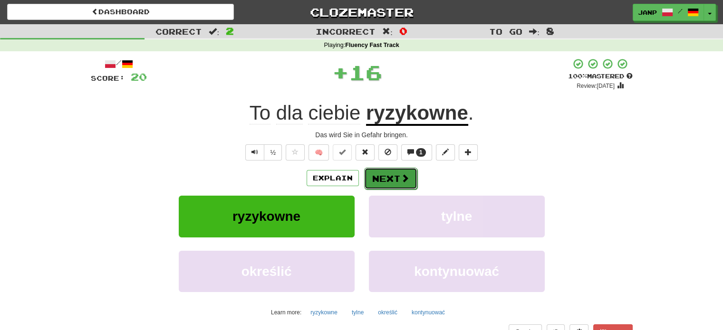
click at [389, 183] on button "Next" at bounding box center [390, 179] width 53 height 22
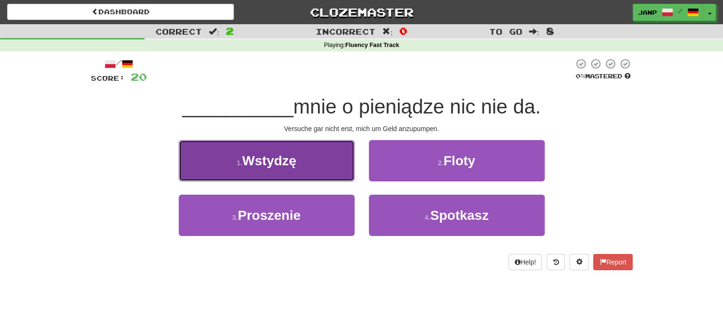
click at [333, 164] on button "1 . Wstydzę" at bounding box center [267, 160] width 176 height 41
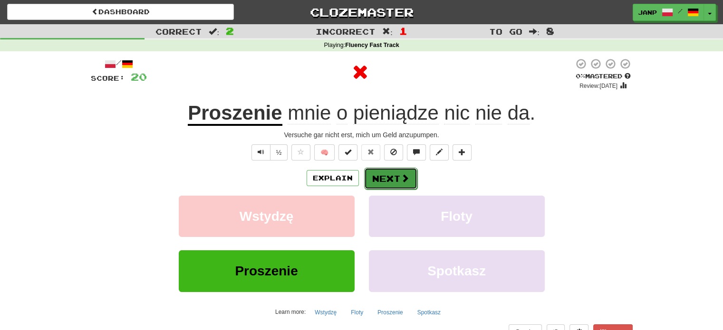
click at [385, 175] on button "Next" at bounding box center [390, 179] width 53 height 22
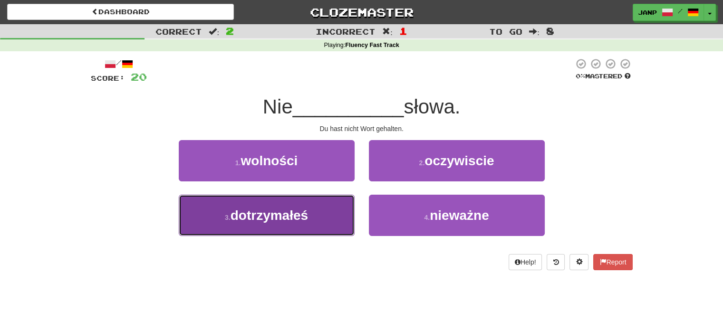
click at [292, 216] on span "dotrzymałeś" at bounding box center [269, 215] width 77 height 15
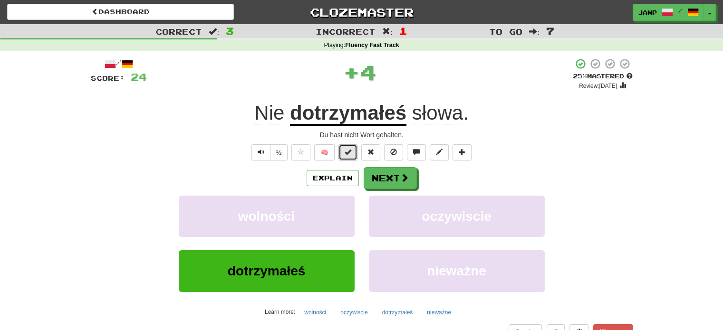
click at [346, 151] on span at bounding box center [348, 152] width 7 height 7
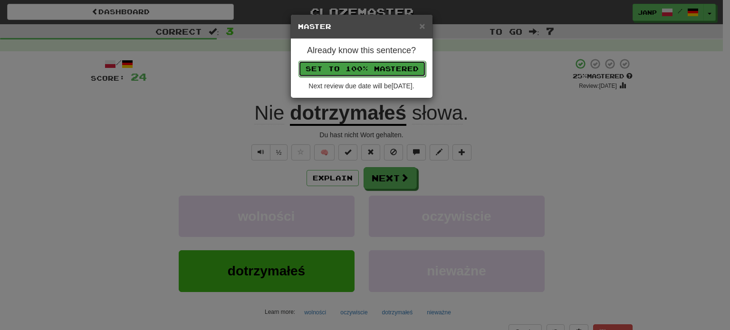
click at [358, 67] on button "Set to 100% Mastered" at bounding box center [362, 69] width 127 height 16
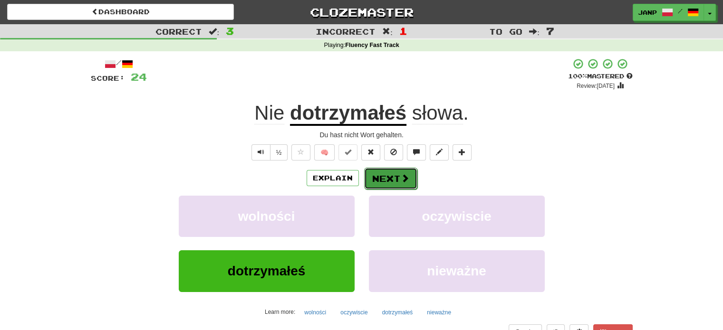
click at [389, 179] on button "Next" at bounding box center [390, 179] width 53 height 22
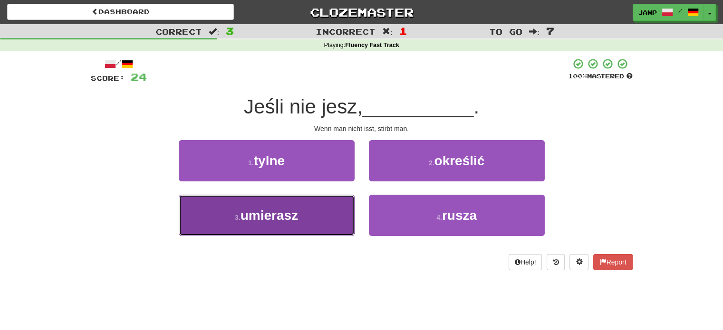
click at [319, 220] on button "3 . umierasz" at bounding box center [267, 215] width 176 height 41
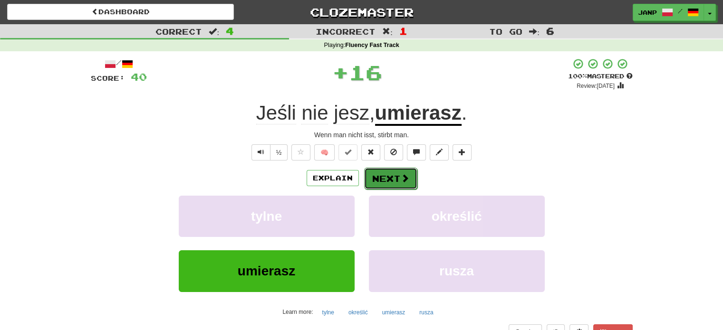
click at [400, 183] on button "Next" at bounding box center [390, 179] width 53 height 22
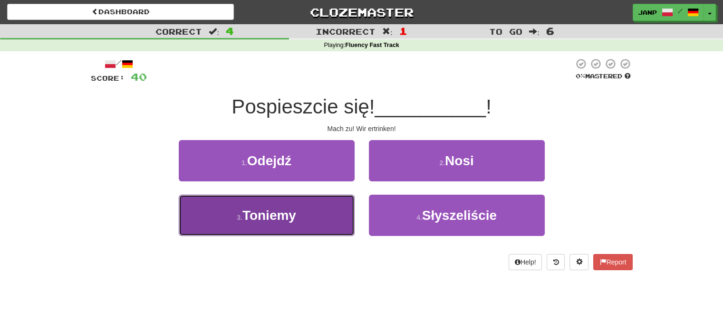
click at [263, 210] on span "Toniemy" at bounding box center [269, 215] width 54 height 15
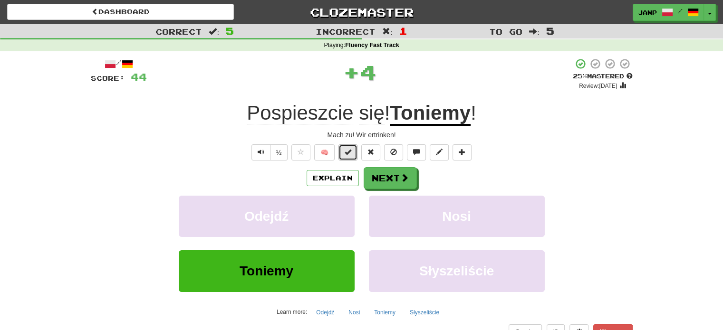
click at [343, 152] on button at bounding box center [347, 152] width 19 height 16
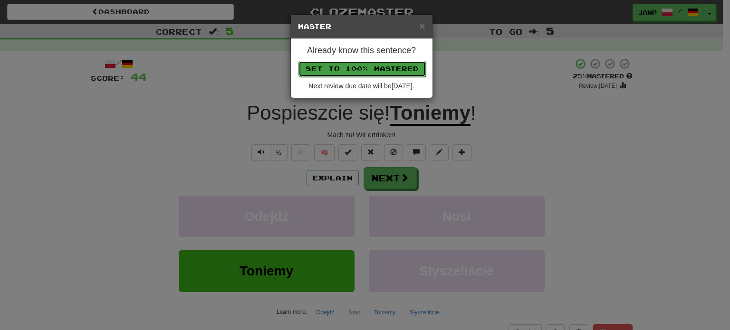
click at [372, 67] on button "Set to 100% Mastered" at bounding box center [362, 69] width 127 height 16
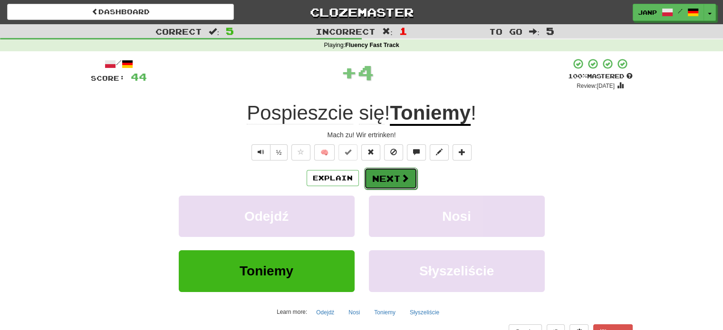
click at [378, 175] on button "Next" at bounding box center [390, 179] width 53 height 22
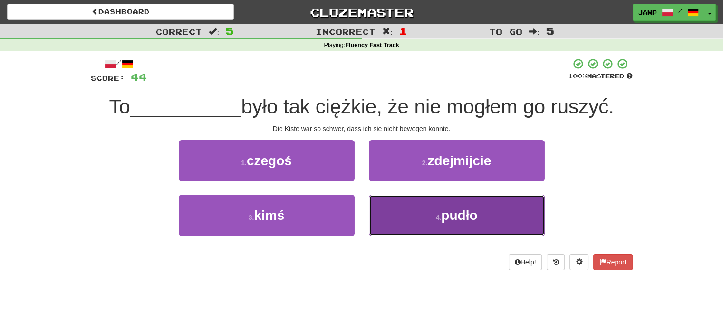
click at [508, 199] on button "4 . pudło" at bounding box center [457, 215] width 176 height 41
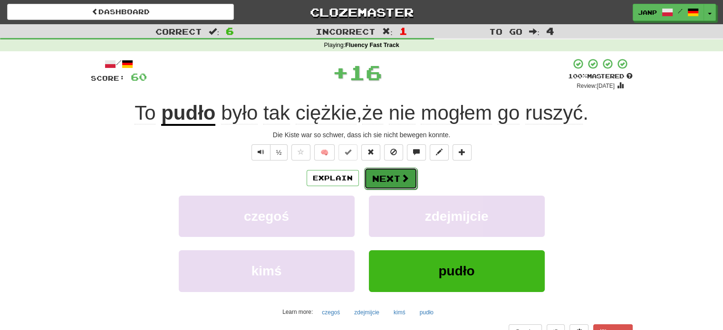
click at [394, 176] on button "Next" at bounding box center [390, 179] width 53 height 22
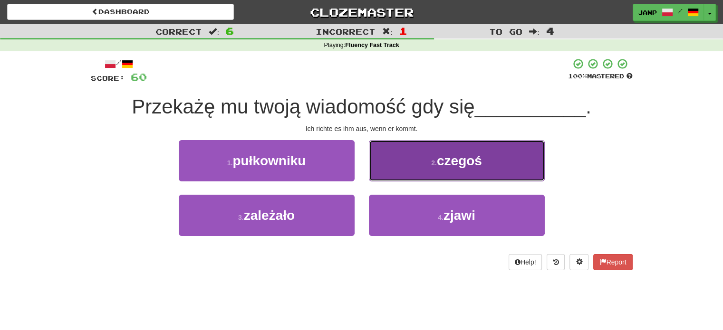
click at [397, 177] on button "2 . czegoś" at bounding box center [457, 160] width 176 height 41
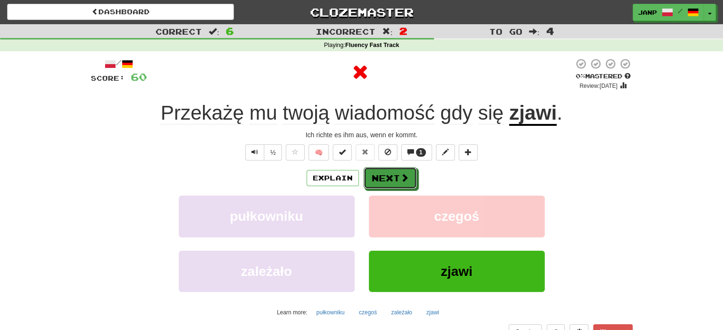
click at [397, 177] on button "Next" at bounding box center [390, 178] width 53 height 22
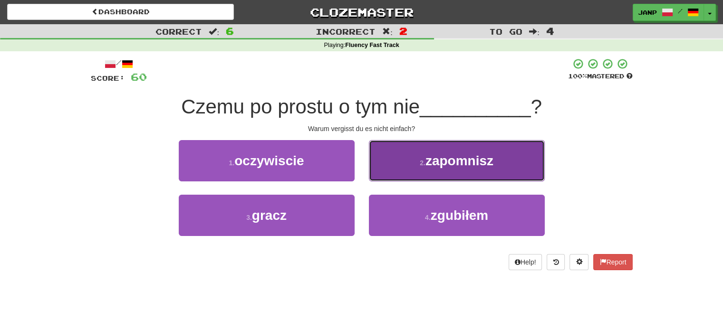
click at [409, 168] on button "2 . zapomnisz" at bounding box center [457, 160] width 176 height 41
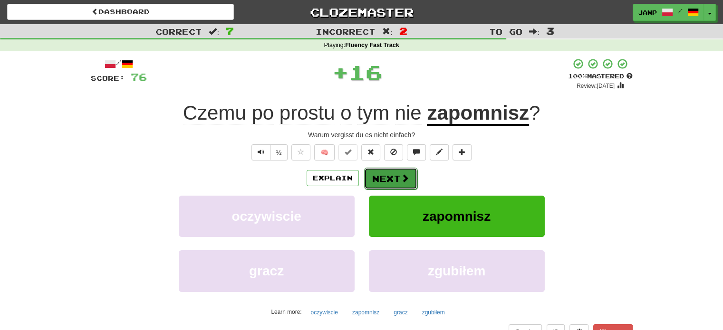
click at [393, 174] on button "Next" at bounding box center [390, 179] width 53 height 22
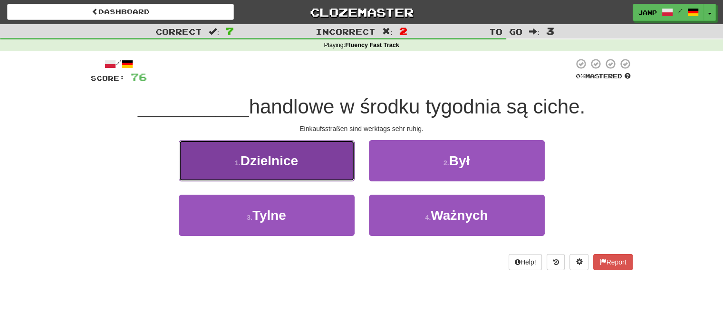
click at [335, 159] on button "1 . Dzielnice" at bounding box center [267, 160] width 176 height 41
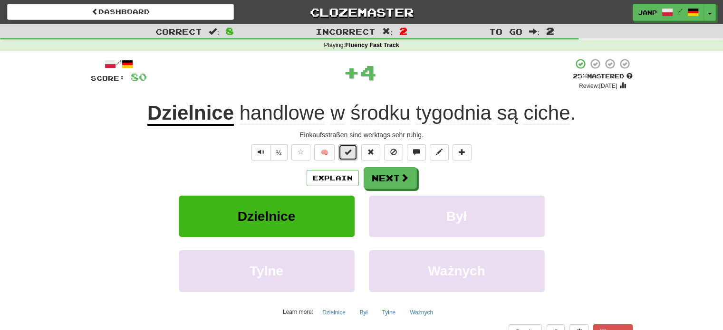
click at [346, 152] on span at bounding box center [348, 152] width 7 height 7
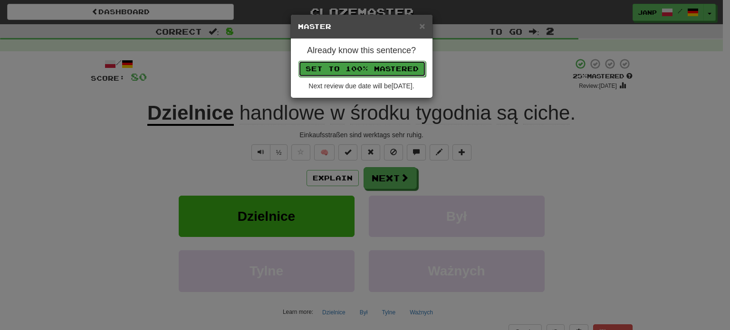
click at [372, 67] on button "Set to 100% Mastered" at bounding box center [362, 69] width 127 height 16
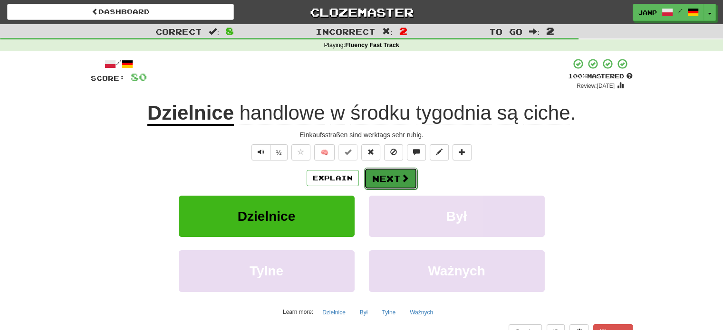
click at [401, 183] on span at bounding box center [405, 178] width 9 height 9
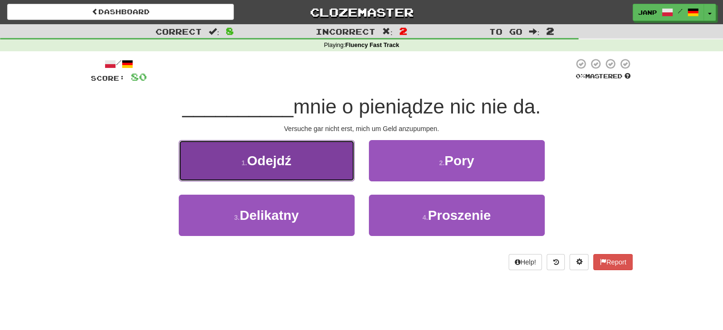
click at [328, 175] on button "1 . Odejdź" at bounding box center [267, 160] width 176 height 41
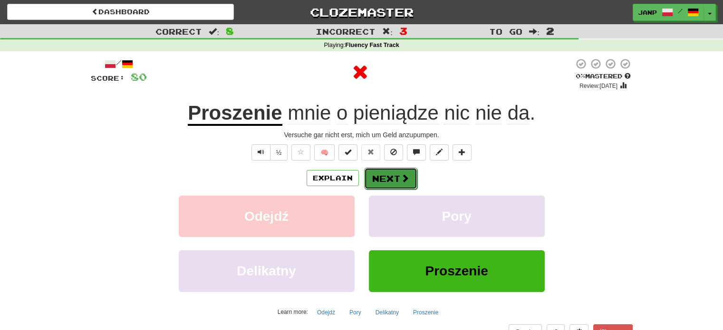
click at [386, 173] on button "Next" at bounding box center [390, 179] width 53 height 22
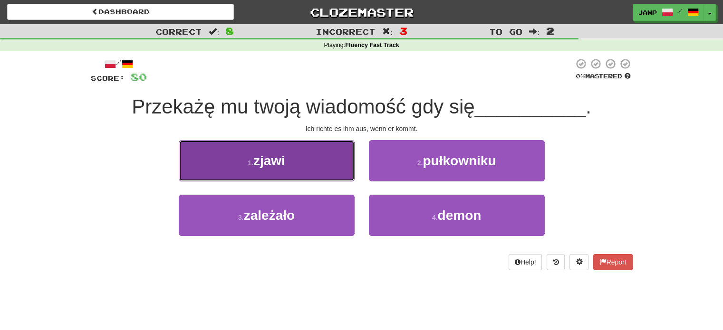
click at [332, 173] on button "1 . zjawi" at bounding box center [267, 160] width 176 height 41
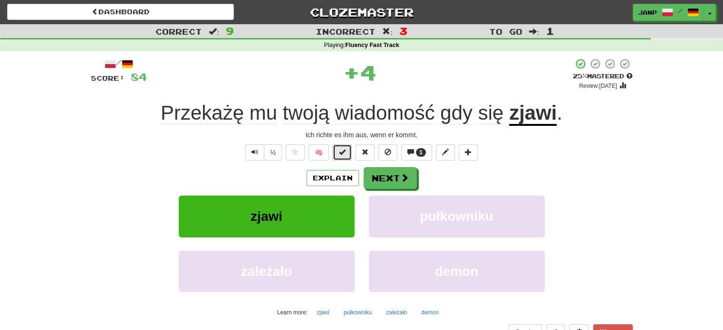
click at [346, 152] on span at bounding box center [342, 152] width 7 height 7
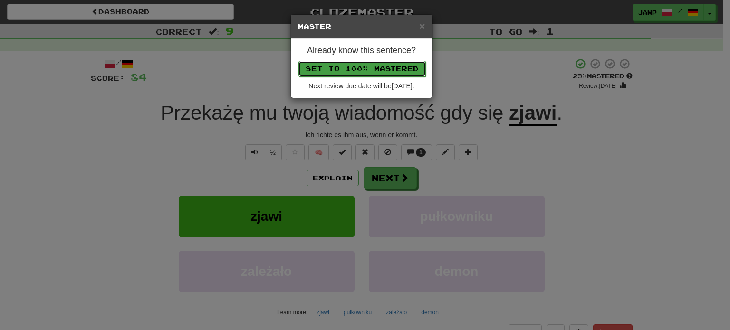
click at [374, 68] on button "Set to 100% Mastered" at bounding box center [362, 69] width 127 height 16
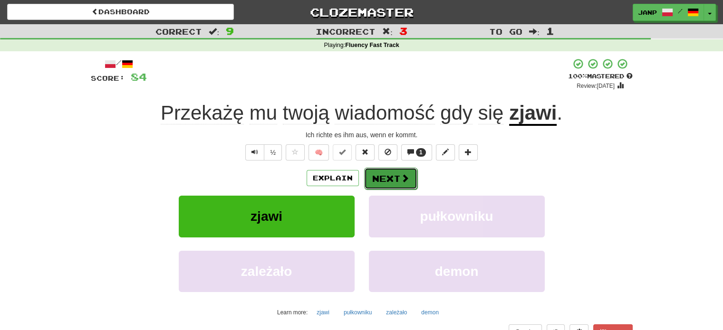
click at [401, 174] on span at bounding box center [405, 178] width 9 height 9
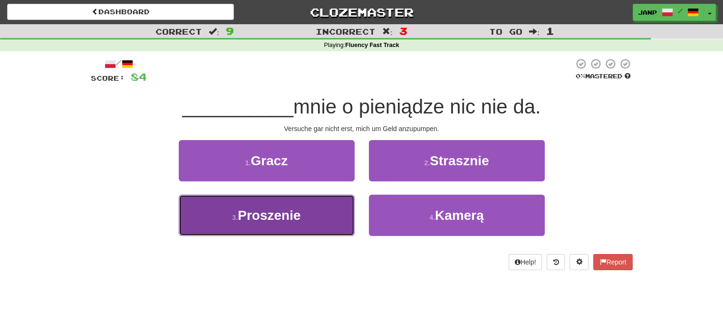
click at [328, 228] on button "3 . Proszenie" at bounding box center [267, 215] width 176 height 41
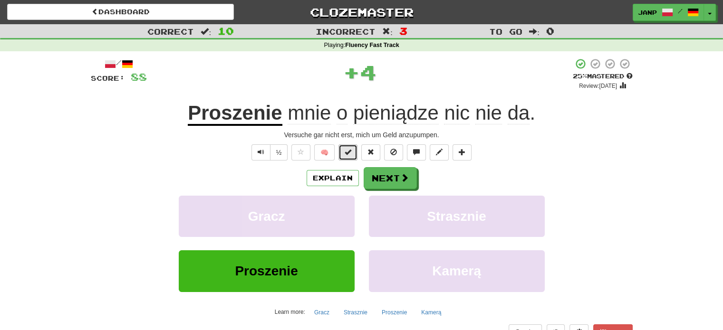
click at [346, 153] on span at bounding box center [348, 152] width 7 height 7
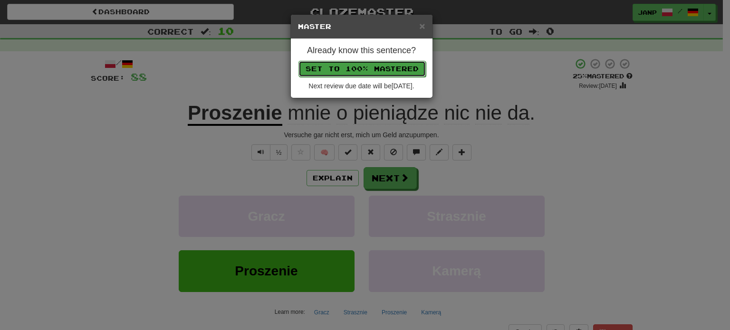
click at [370, 66] on button "Set to 100% Mastered" at bounding box center [362, 69] width 127 height 16
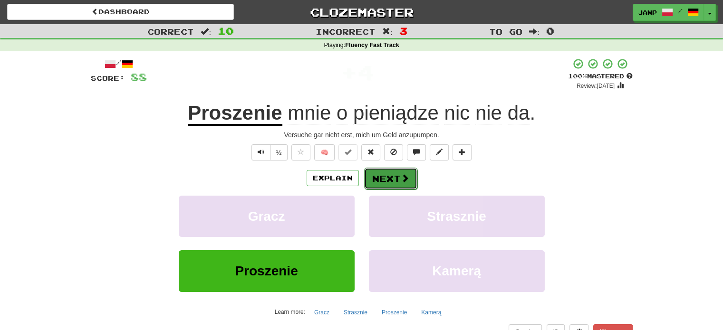
click at [393, 178] on button "Next" at bounding box center [390, 179] width 53 height 22
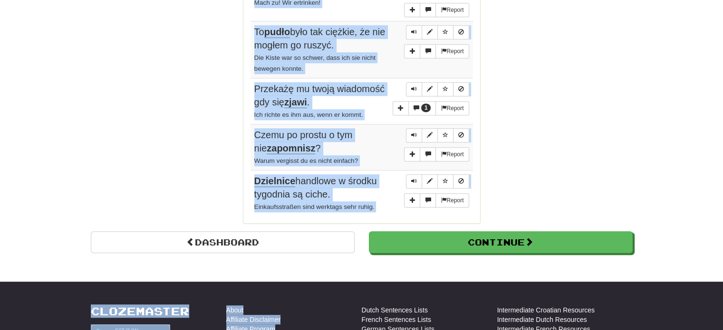
scroll to position [768, 0]
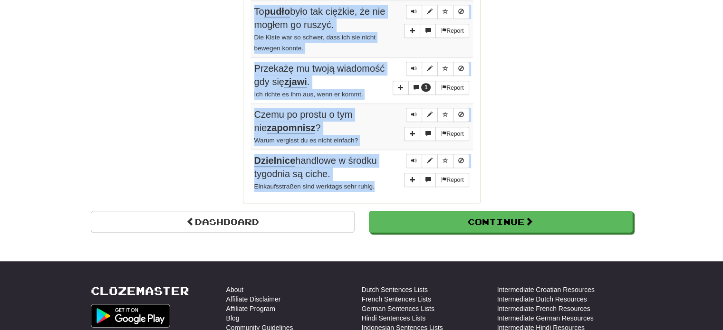
drag, startPoint x: 255, startPoint y: 125, endPoint x: 386, endPoint y: 187, distance: 145.4
copy tbody "Czy w tym budynku wolno fotografować ? Darf man in diesem Gebäude fotografieren…"
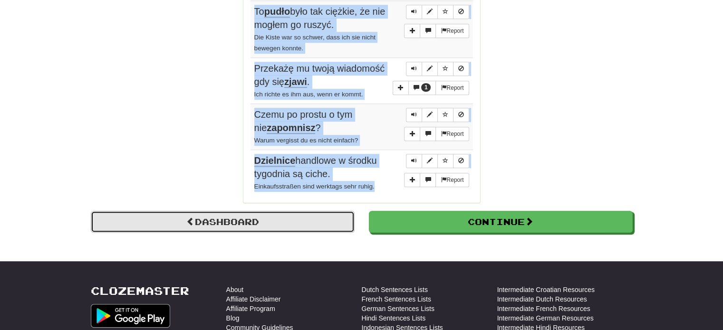
click at [242, 221] on link "Dashboard" at bounding box center [223, 222] width 264 height 22
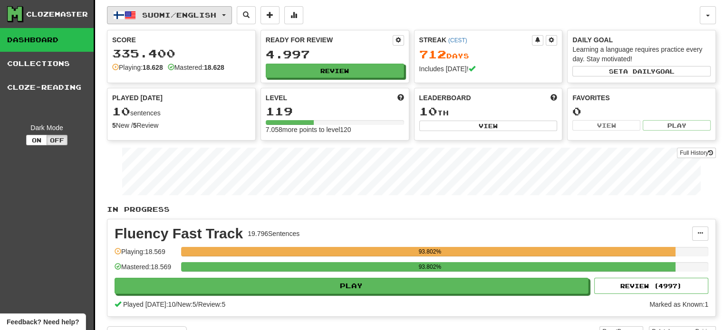
click at [194, 11] on span "Suomi / English" at bounding box center [179, 15] width 74 height 8
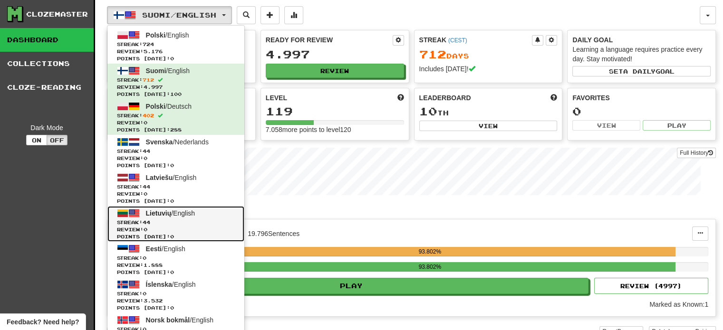
click at [173, 220] on span "Streak: 44" at bounding box center [176, 222] width 118 height 7
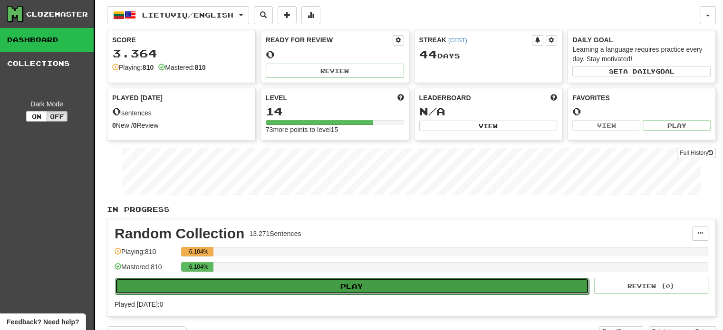
click at [266, 289] on button "Play" at bounding box center [352, 287] width 474 height 16
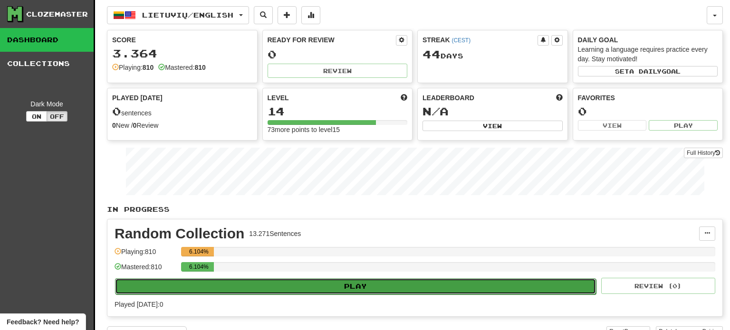
select select "**"
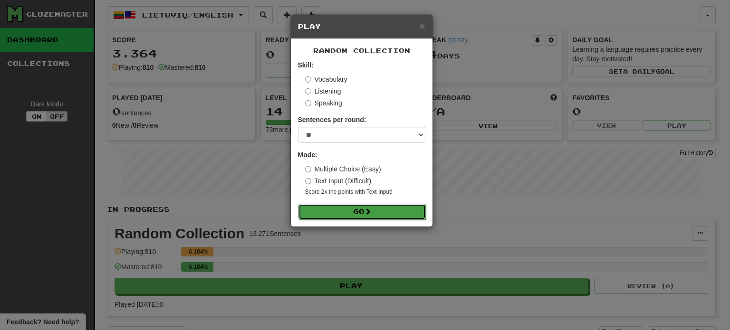
click at [351, 214] on button "Go" at bounding box center [362, 212] width 127 height 16
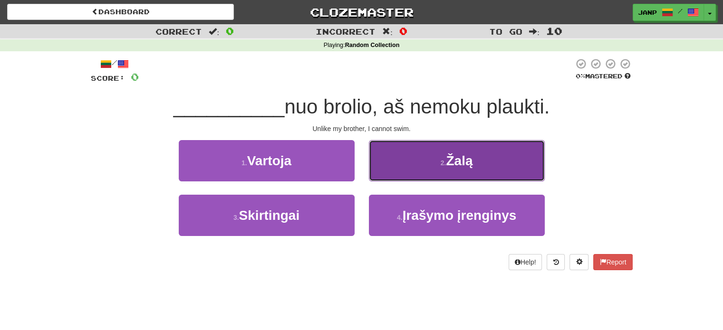
click at [409, 173] on button "2 . Žalą" at bounding box center [457, 160] width 176 height 41
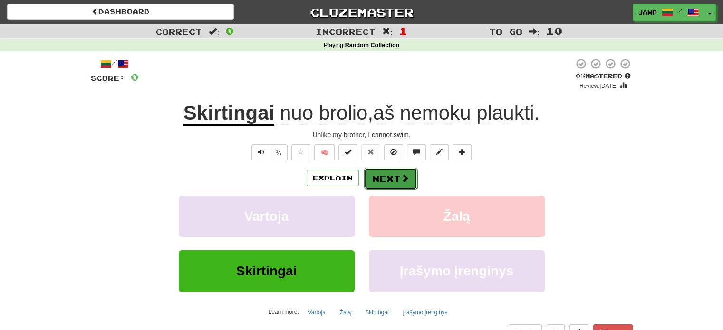
click at [408, 174] on span at bounding box center [405, 178] width 9 height 9
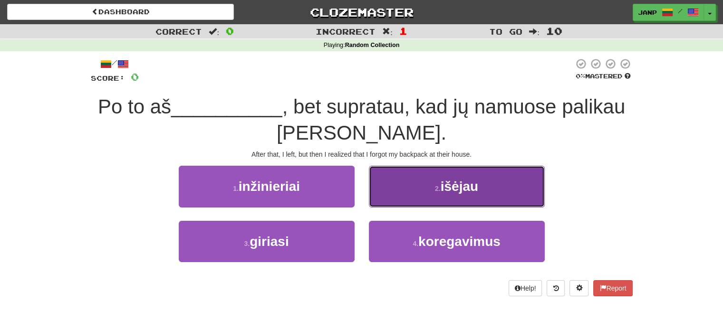
click at [403, 187] on button "2 . išėjau" at bounding box center [457, 186] width 176 height 41
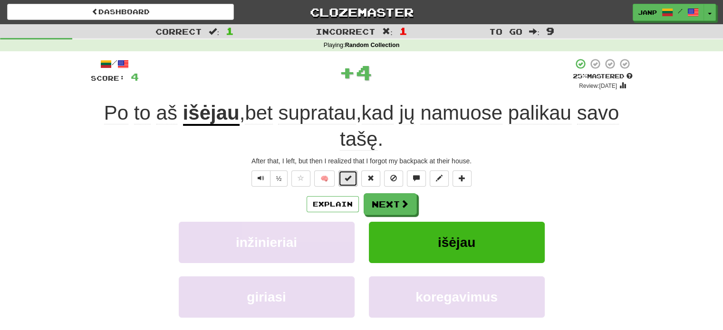
click at [344, 175] on button at bounding box center [347, 179] width 19 height 16
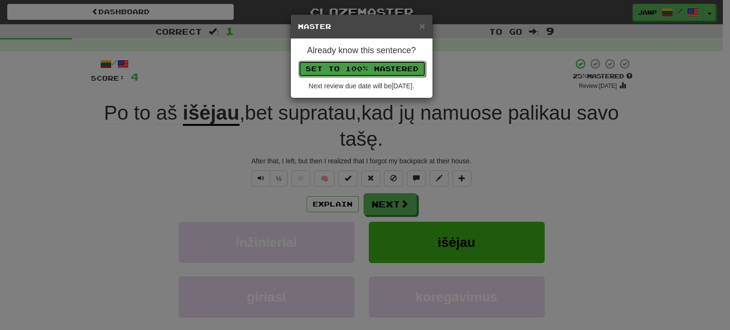
click at [366, 67] on button "Set to 100% Mastered" at bounding box center [362, 69] width 127 height 16
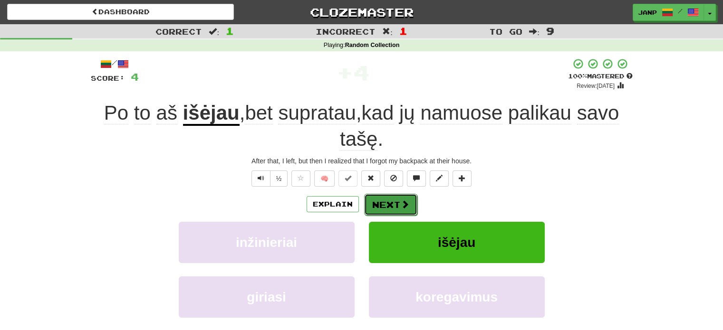
click at [394, 201] on button "Next" at bounding box center [390, 205] width 53 height 22
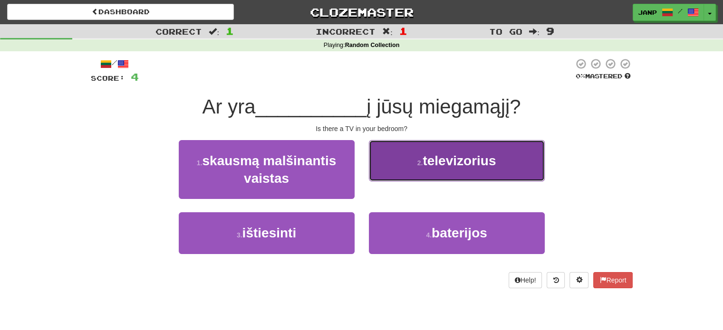
click at [422, 164] on small "2 ." at bounding box center [420, 163] width 6 height 8
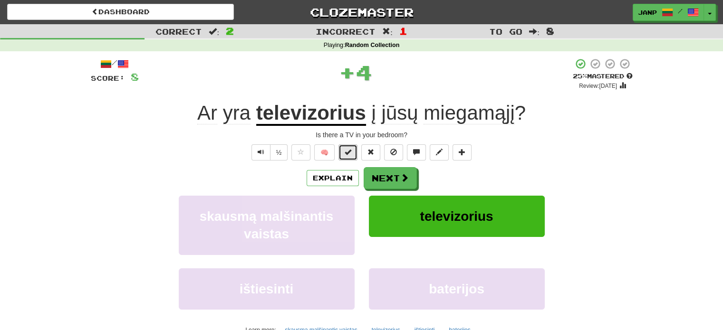
click at [347, 154] on span at bounding box center [348, 152] width 7 height 7
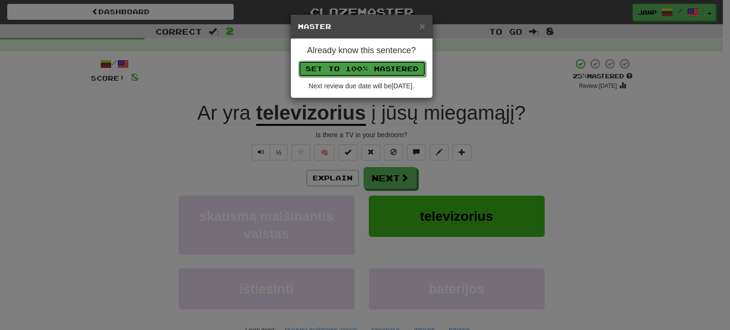
click at [385, 68] on button "Set to 100% Mastered" at bounding box center [362, 69] width 127 height 16
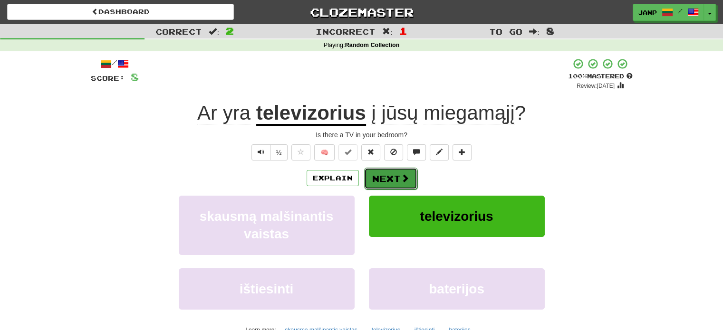
click at [401, 181] on span at bounding box center [405, 178] width 9 height 9
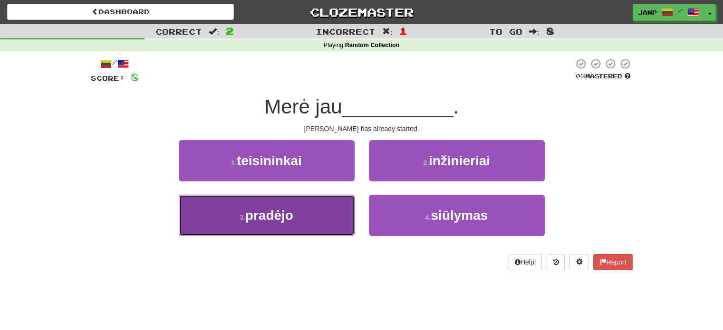
click at [336, 222] on button "3 . pradėjo" at bounding box center [267, 215] width 176 height 41
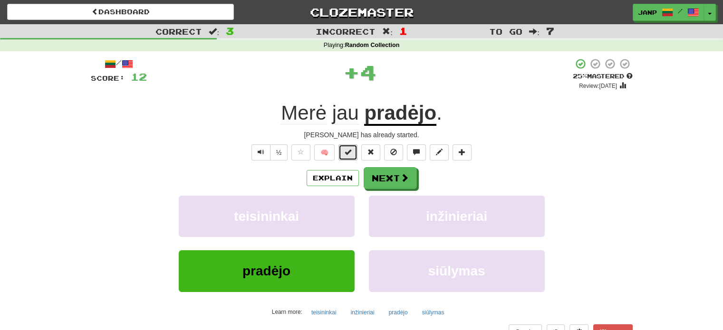
click at [342, 152] on button at bounding box center [347, 152] width 19 height 16
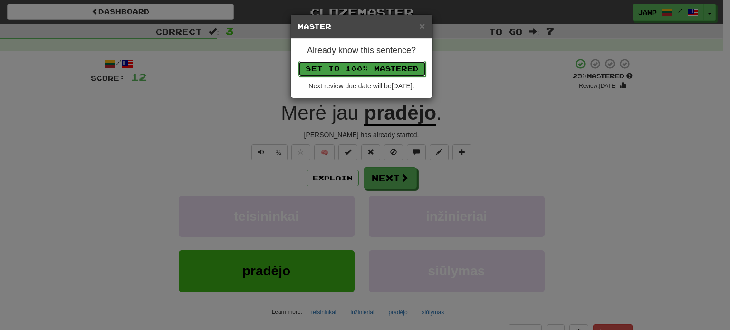
click at [372, 67] on button "Set to 100% Mastered" at bounding box center [362, 69] width 127 height 16
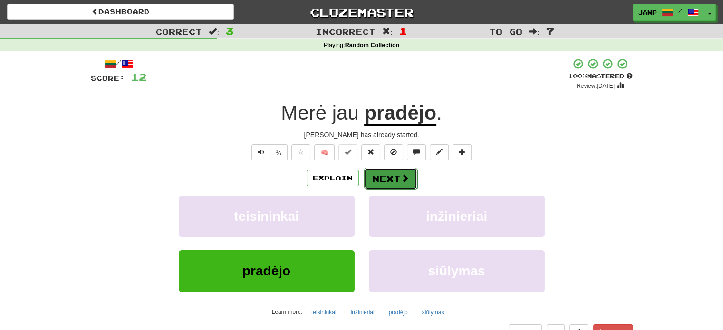
click at [384, 178] on button "Next" at bounding box center [390, 179] width 53 height 22
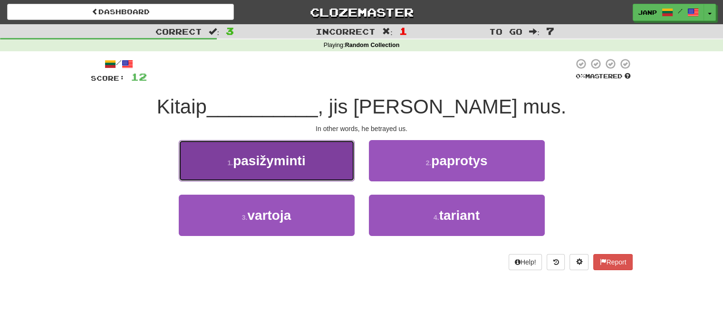
click at [305, 174] on button "1 . pasižyminti" at bounding box center [267, 160] width 176 height 41
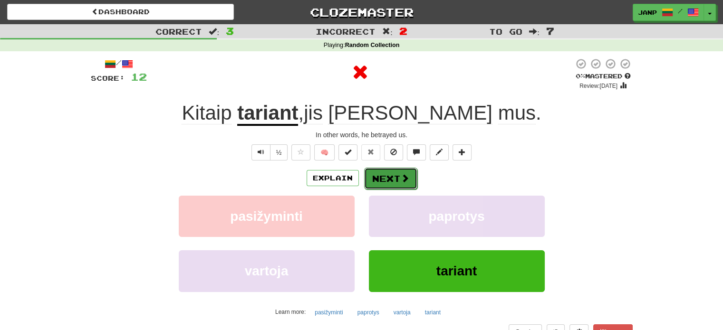
click at [398, 180] on button "Next" at bounding box center [390, 179] width 53 height 22
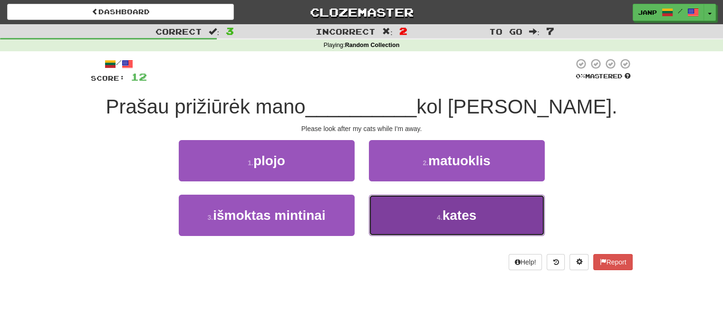
click at [408, 216] on button "4 . kates" at bounding box center [457, 215] width 176 height 41
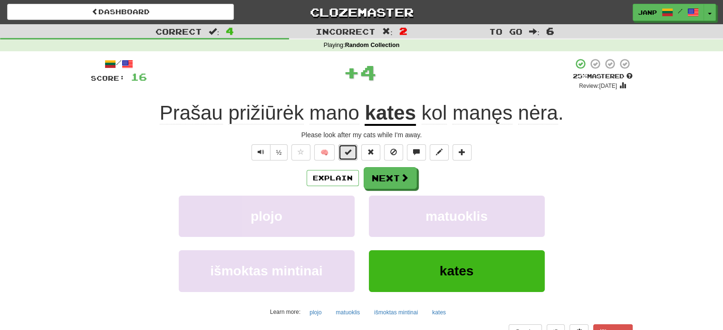
click at [356, 150] on button at bounding box center [347, 152] width 19 height 16
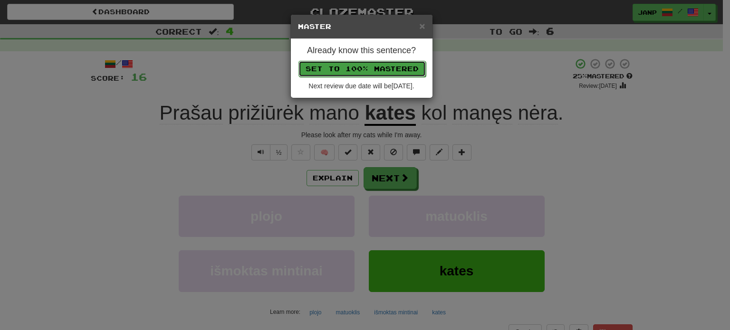
click at [386, 64] on button "Set to 100% Mastered" at bounding box center [362, 69] width 127 height 16
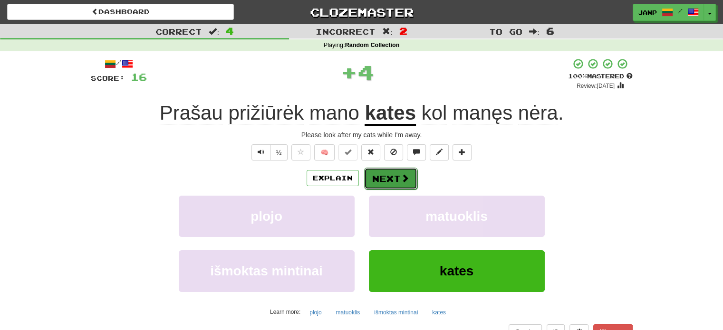
click at [394, 186] on button "Next" at bounding box center [390, 179] width 53 height 22
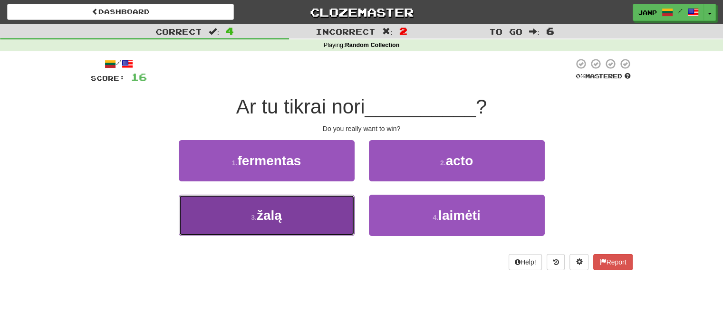
click at [316, 207] on button "3 . žalą" at bounding box center [267, 215] width 176 height 41
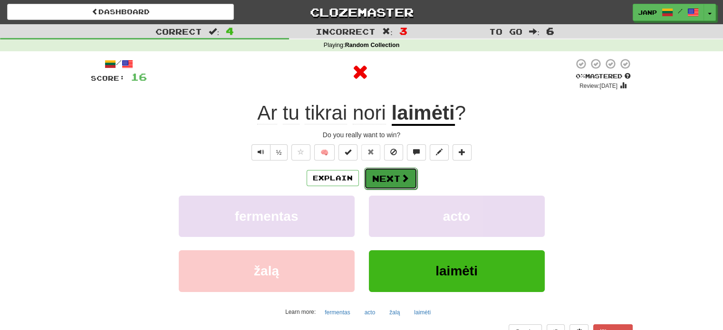
click at [396, 178] on button "Next" at bounding box center [390, 179] width 53 height 22
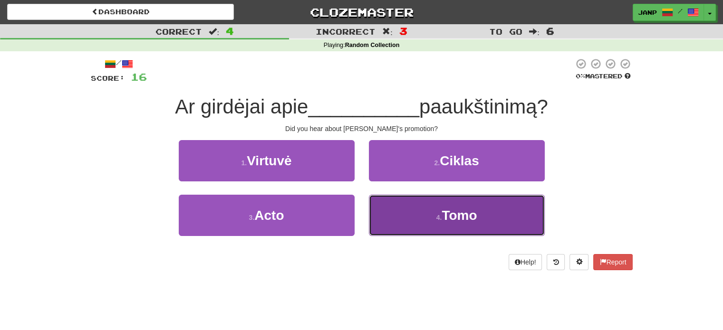
click at [395, 223] on button "4 . Tomo" at bounding box center [457, 215] width 176 height 41
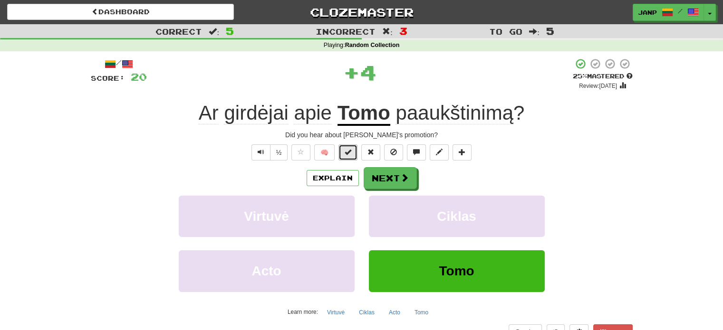
click at [347, 155] on span at bounding box center [348, 152] width 7 height 7
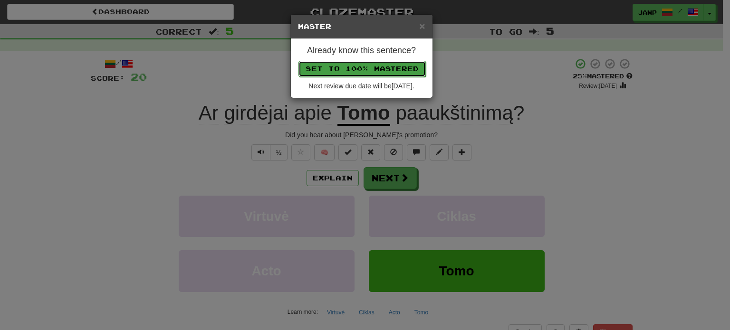
click at [370, 71] on button "Set to 100% Mastered" at bounding box center [362, 69] width 127 height 16
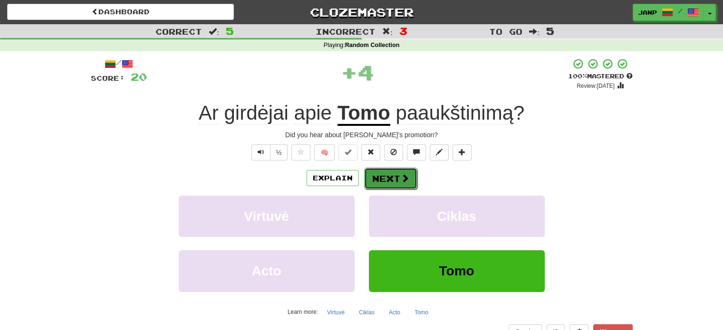
click at [404, 180] on span at bounding box center [405, 178] width 9 height 9
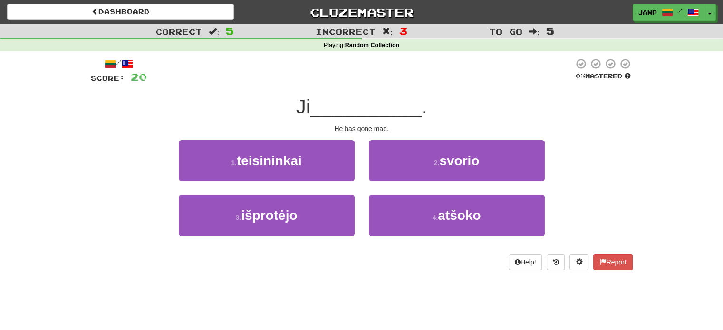
click at [357, 210] on div "3 . išprotėjo" at bounding box center [267, 222] width 190 height 55
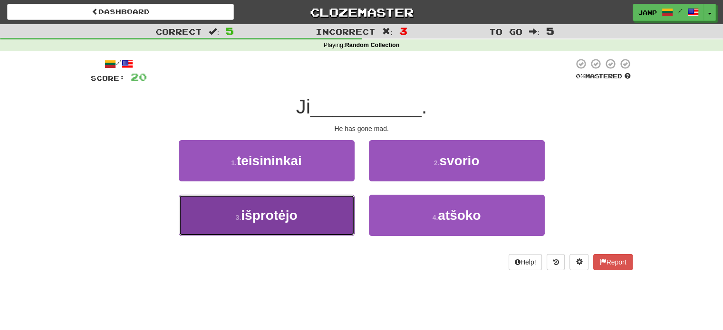
click at [334, 211] on button "3 . išprotėjo" at bounding box center [267, 215] width 176 height 41
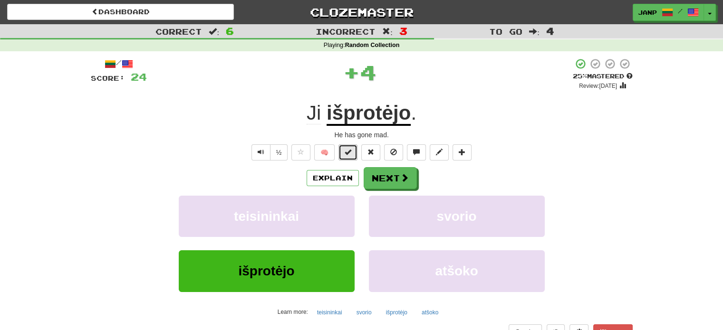
click at [347, 152] on span at bounding box center [348, 152] width 7 height 7
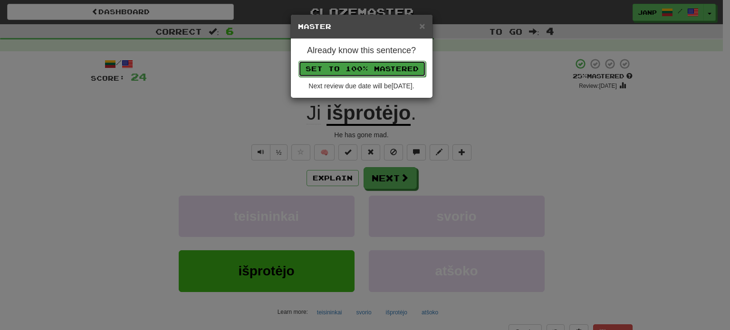
click at [378, 72] on button "Set to 100% Mastered" at bounding box center [362, 69] width 127 height 16
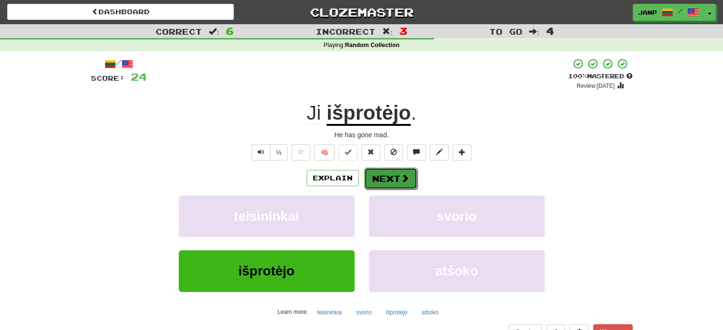
click at [396, 184] on button "Next" at bounding box center [390, 179] width 53 height 22
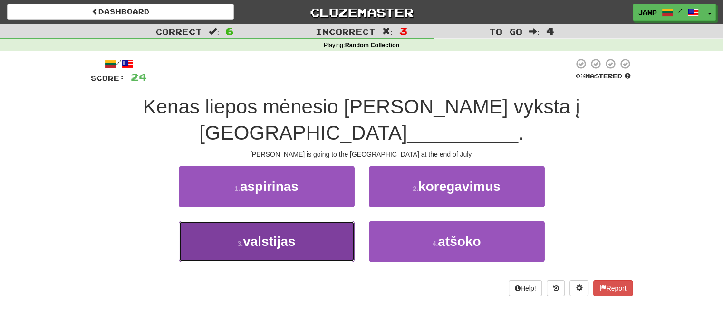
click at [334, 228] on button "3 . valstijas" at bounding box center [267, 241] width 176 height 41
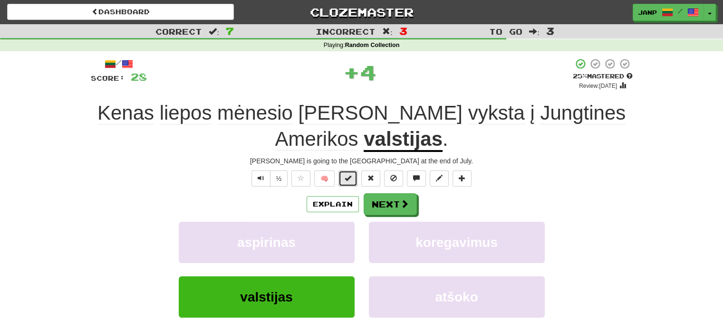
click at [347, 180] on span at bounding box center [348, 178] width 7 height 7
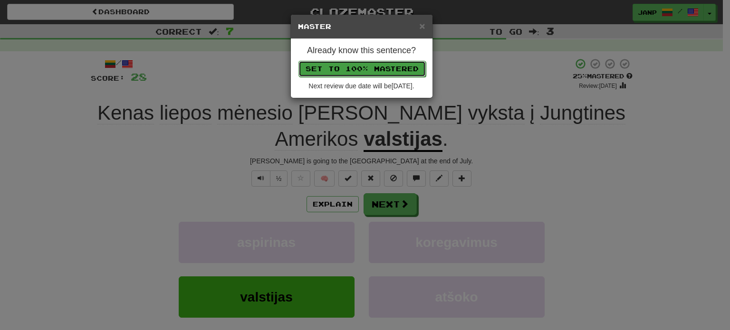
click at [380, 68] on button "Set to 100% Mastered" at bounding box center [362, 69] width 127 height 16
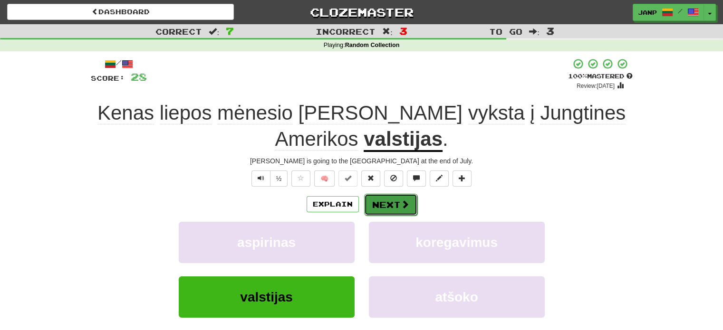
click at [391, 201] on button "Next" at bounding box center [390, 205] width 53 height 22
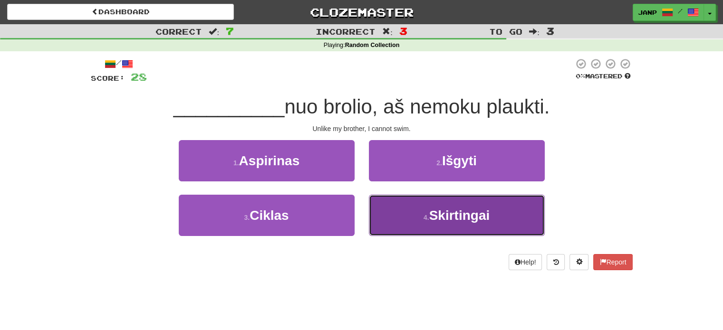
click at [397, 220] on button "4 . Skirtingai" at bounding box center [457, 215] width 176 height 41
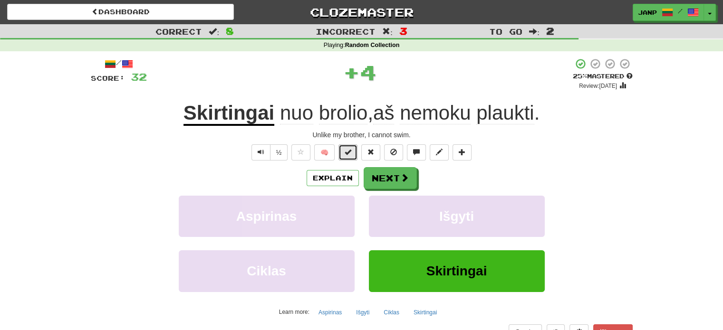
click at [345, 152] on button at bounding box center [347, 152] width 19 height 16
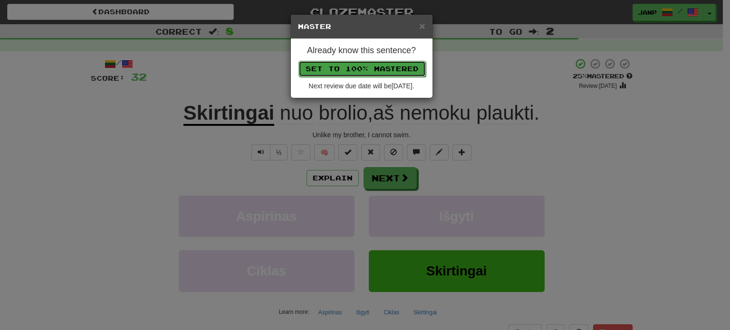
click at [369, 69] on button "Set to 100% Mastered" at bounding box center [362, 69] width 127 height 16
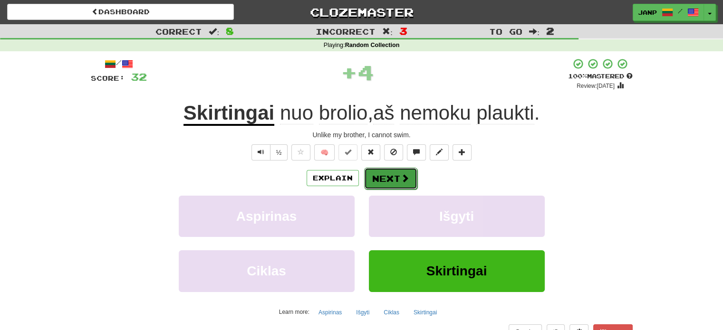
click at [403, 182] on span at bounding box center [405, 178] width 9 height 9
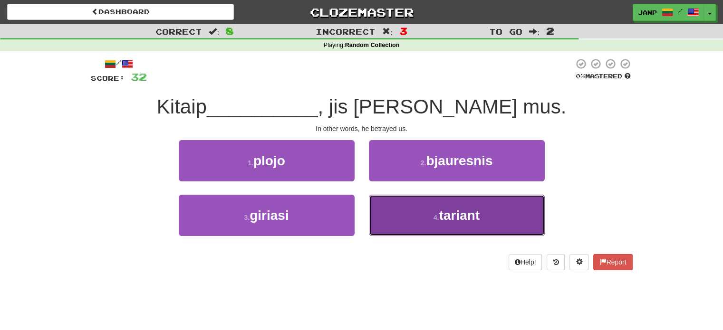
click at [433, 221] on small "4 ." at bounding box center [436, 218] width 6 height 8
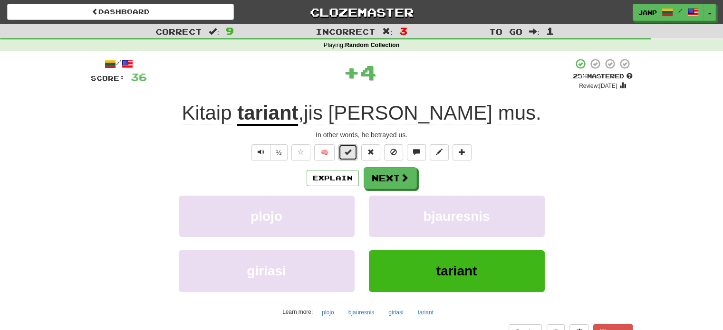
click at [348, 155] on span at bounding box center [348, 152] width 7 height 7
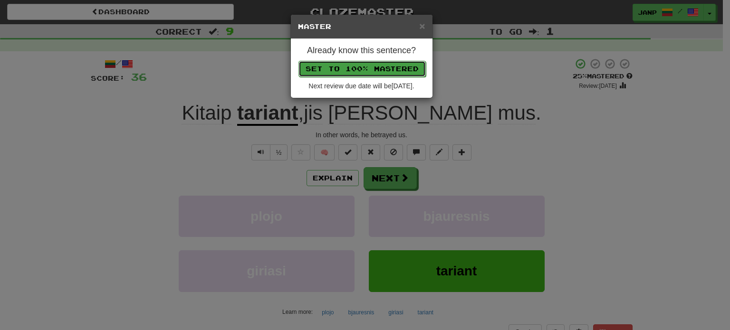
click at [375, 64] on button "Set to 100% Mastered" at bounding box center [362, 69] width 127 height 16
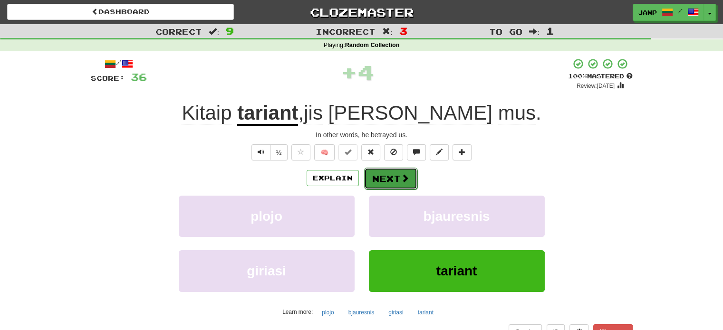
click at [397, 178] on button "Next" at bounding box center [390, 179] width 53 height 22
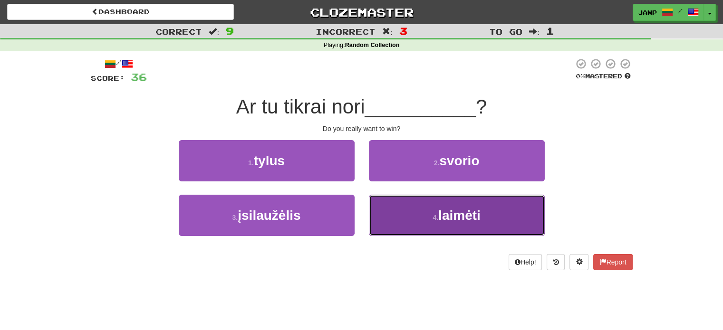
click at [420, 218] on button "4 . laimėti" at bounding box center [457, 215] width 176 height 41
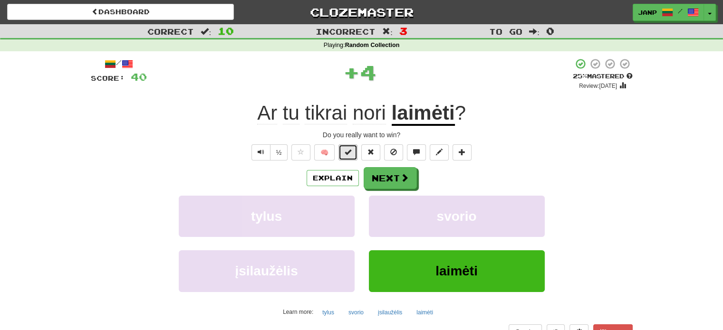
click at [350, 152] on span at bounding box center [348, 152] width 7 height 7
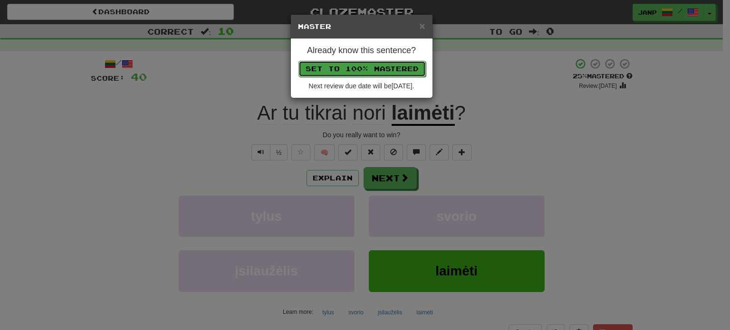
click at [367, 72] on button "Set to 100% Mastered" at bounding box center [362, 69] width 127 height 16
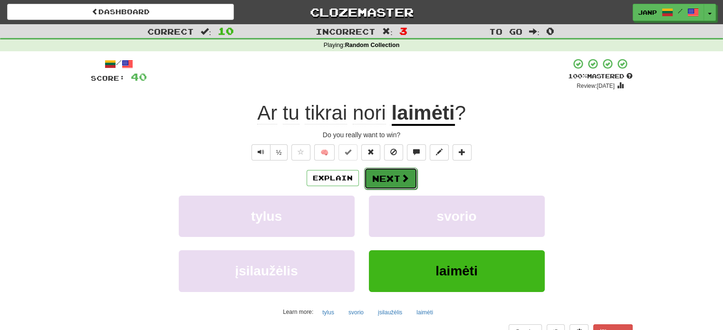
click at [401, 182] on span at bounding box center [405, 178] width 9 height 9
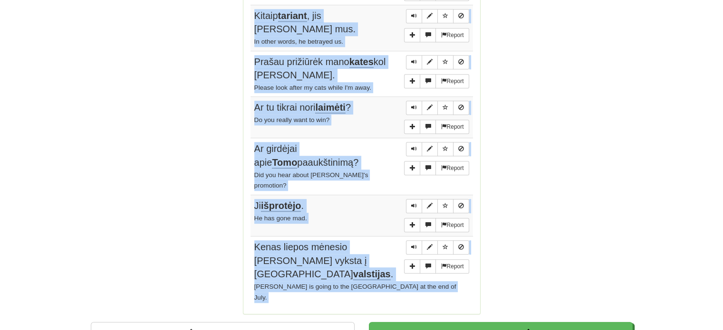
scroll to position [719, 0]
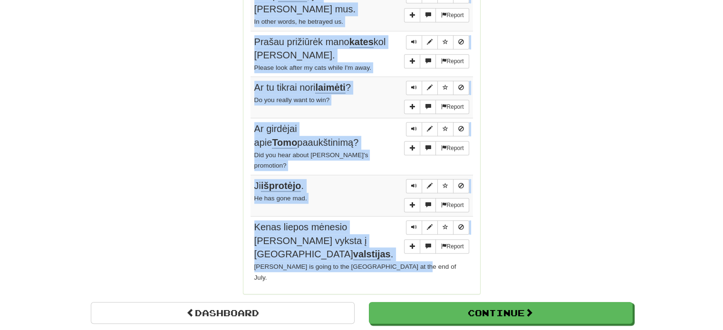
drag, startPoint x: 249, startPoint y: 85, endPoint x: 341, endPoint y: 241, distance: 181.0
copy div "Sentences: Report Skirtingai nuo brolio, aš nemoku plaukti. Unlike my brother, …"
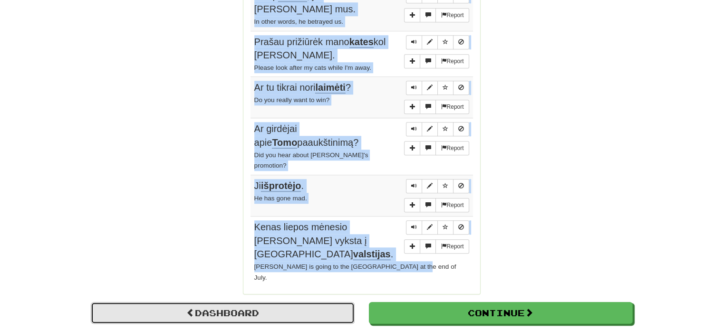
click at [230, 302] on link "Dashboard" at bounding box center [223, 313] width 264 height 22
